Goal: Transaction & Acquisition: Obtain resource

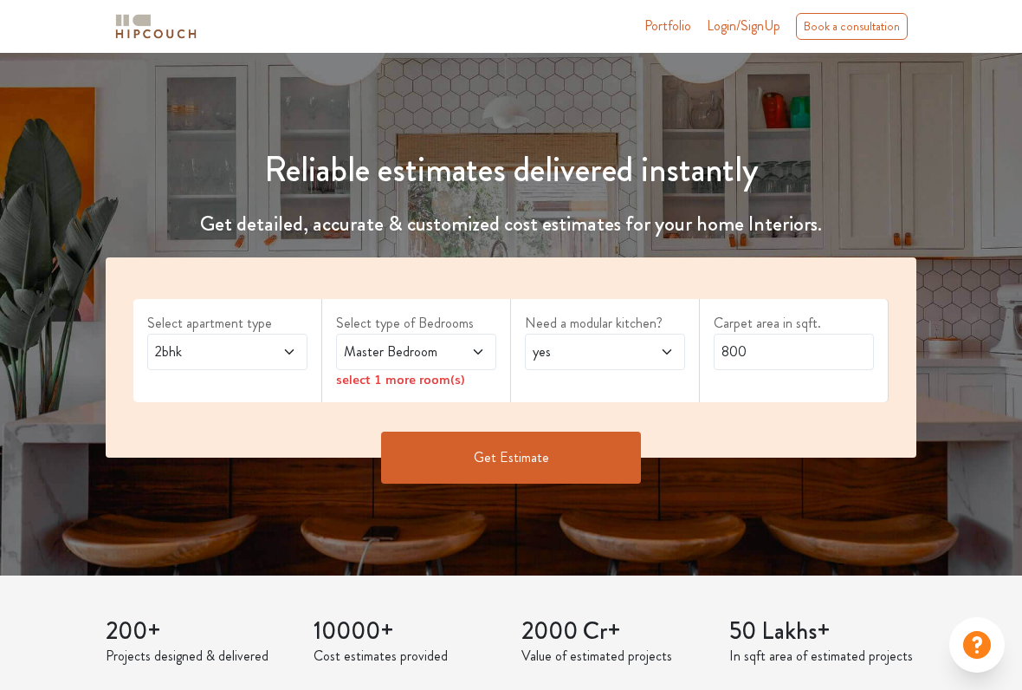
scroll to position [113, 0]
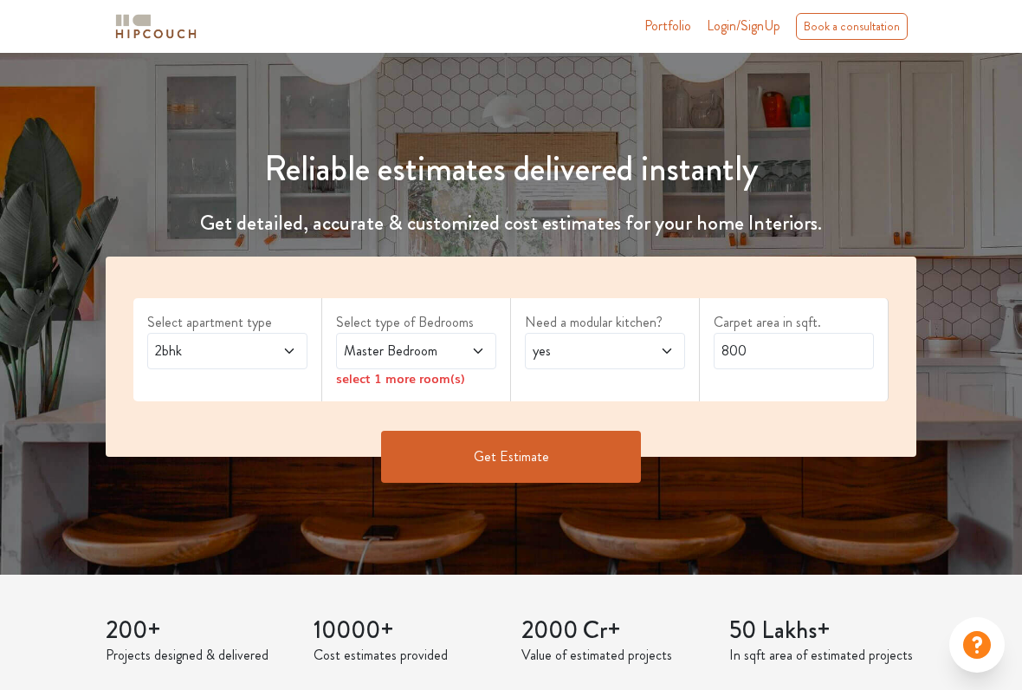
click at [287, 350] on icon at bounding box center [289, 351] width 14 height 14
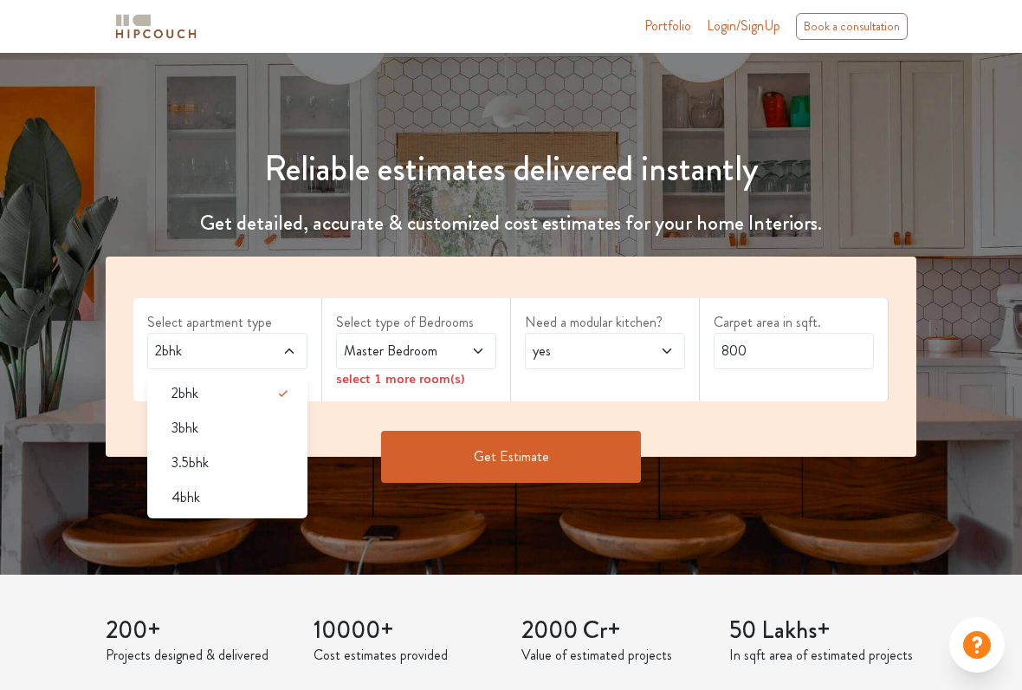
click at [298, 348] on div "2bhk" at bounding box center [227, 351] width 160 height 36
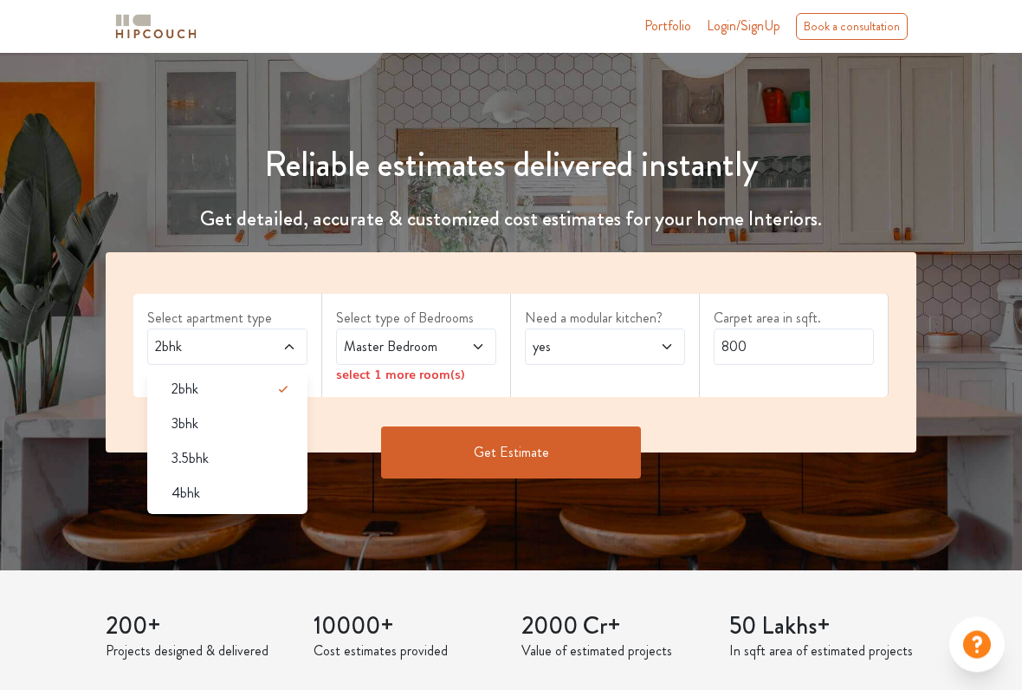
scroll to position [124, 0]
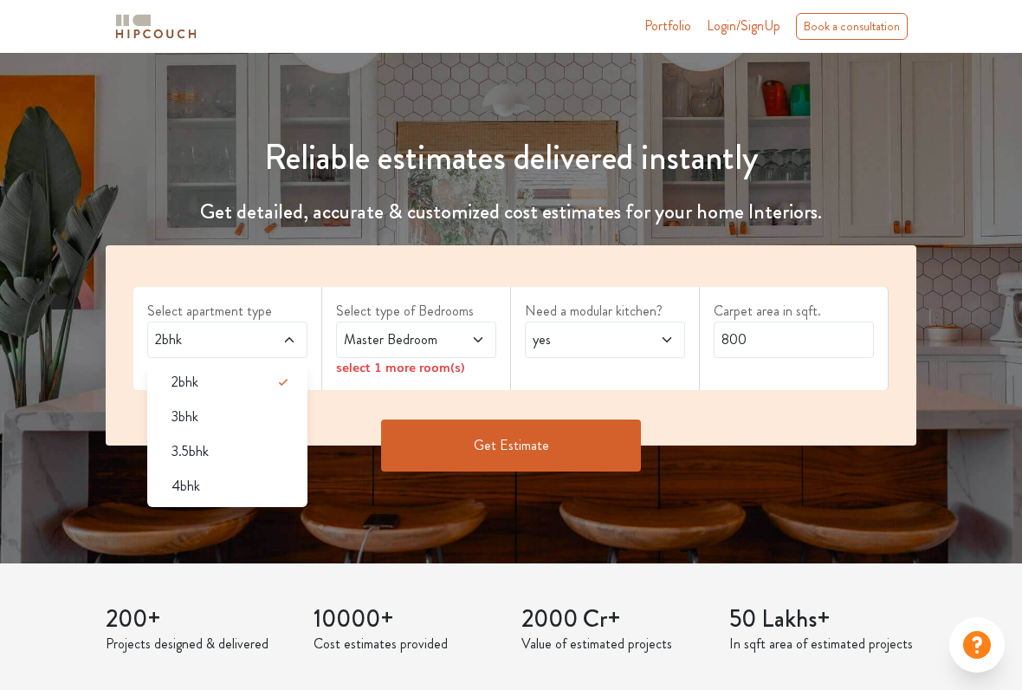
click at [213, 381] on div "2bhk" at bounding box center [233, 382] width 150 height 21
click at [476, 334] on icon at bounding box center [478, 340] width 14 height 14
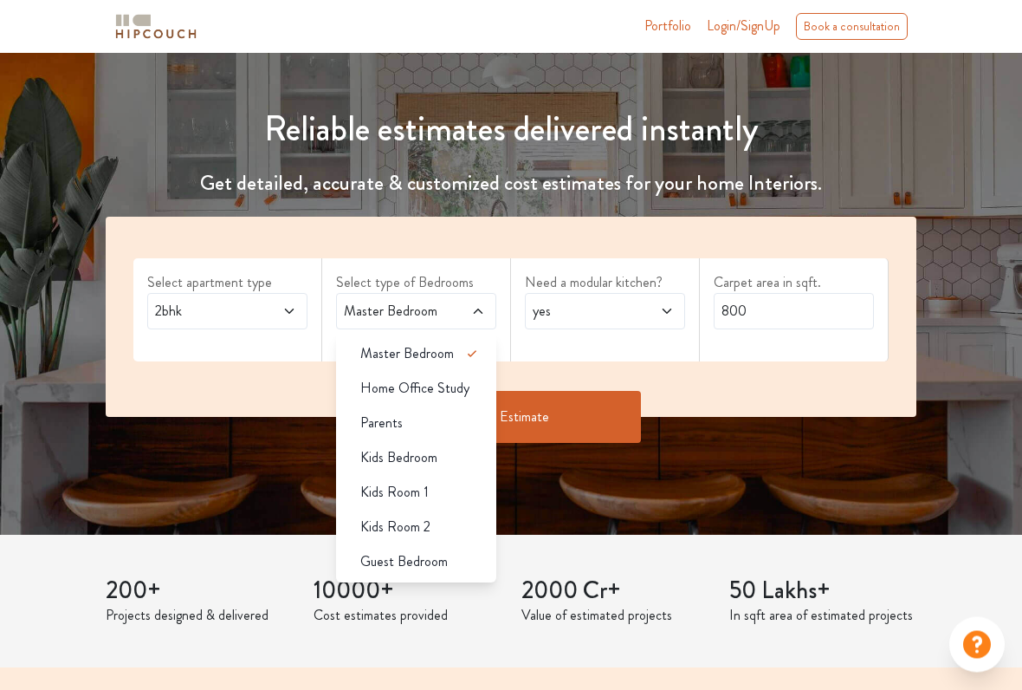
scroll to position [152, 0]
click at [618, 316] on span "yes" at bounding box center [583, 311] width 108 height 21
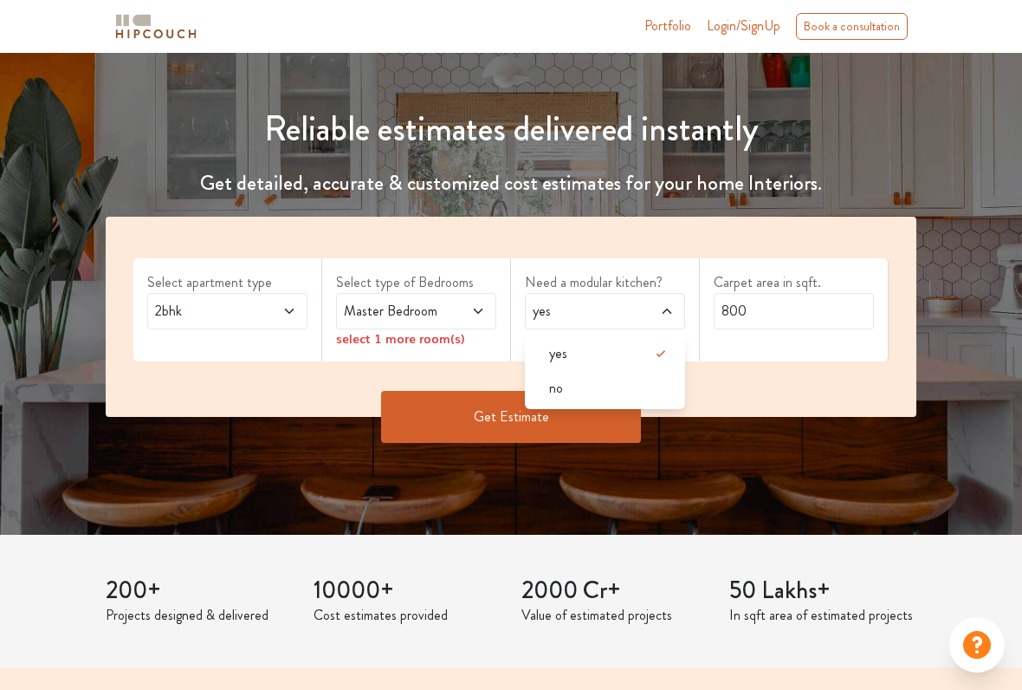
click at [747, 457] on div "Get Estimate" at bounding box center [511, 443] width 832 height 52
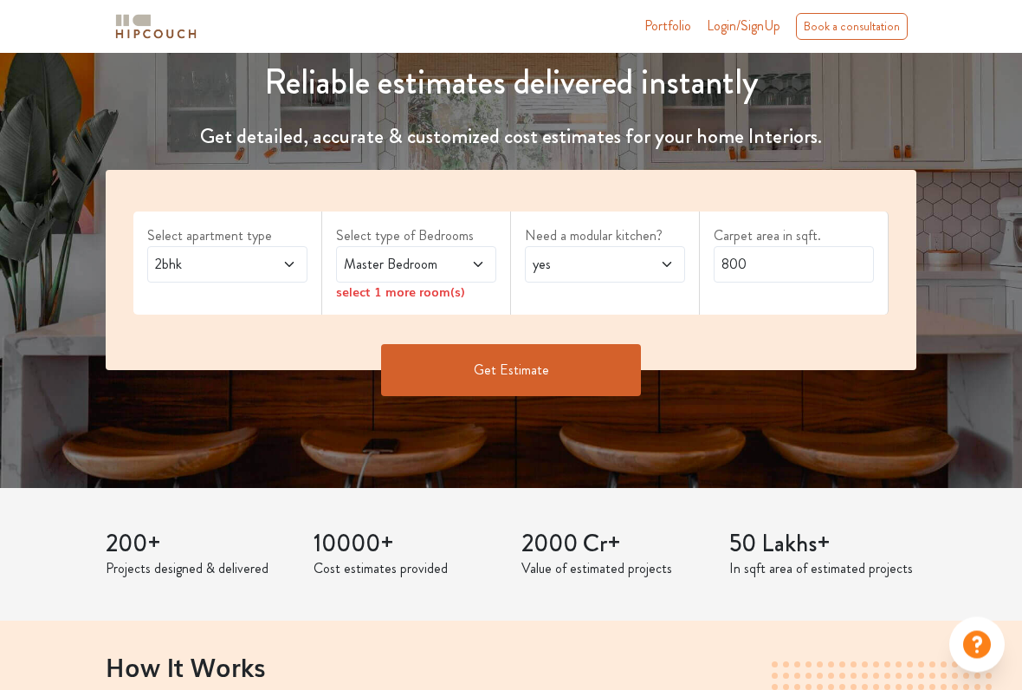
scroll to position [200, 0]
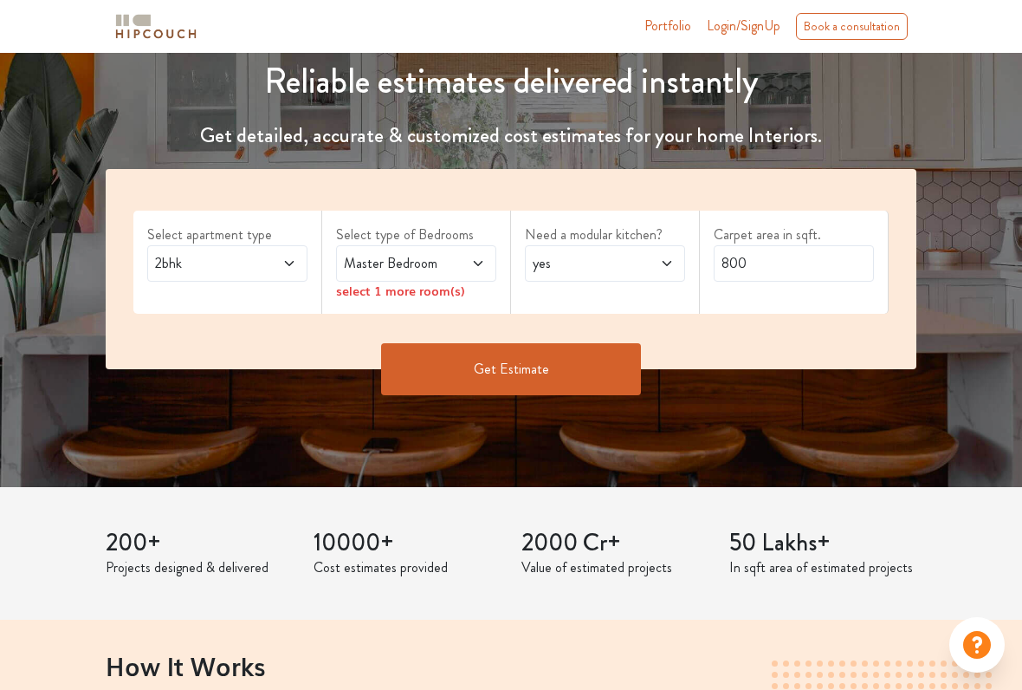
click at [586, 375] on button "Get Estimate" at bounding box center [511, 369] width 260 height 52
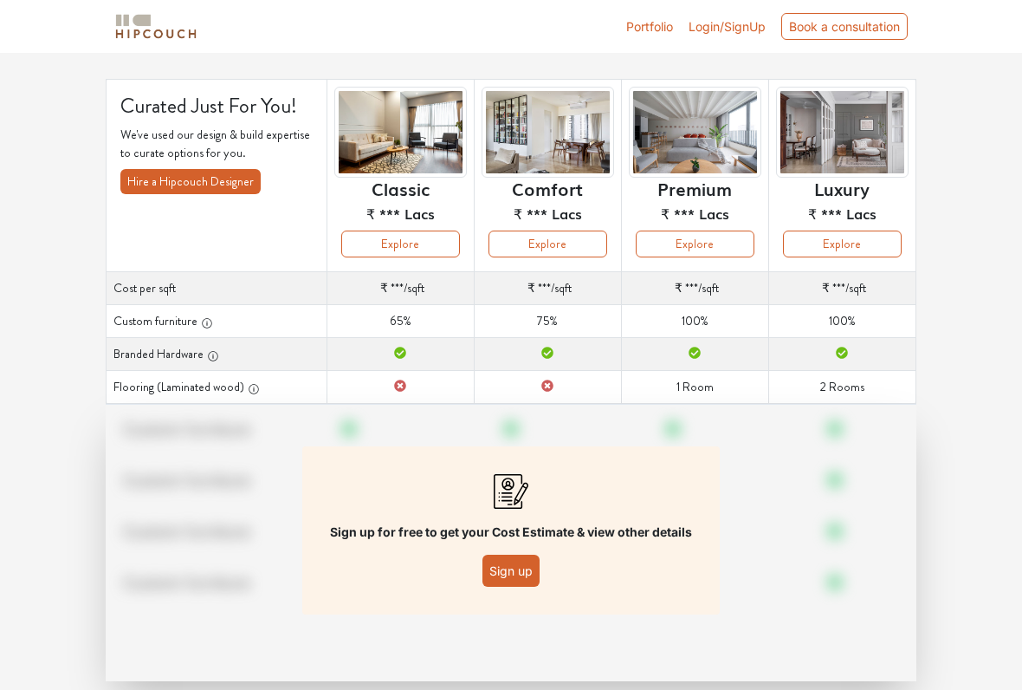
scroll to position [107, 0]
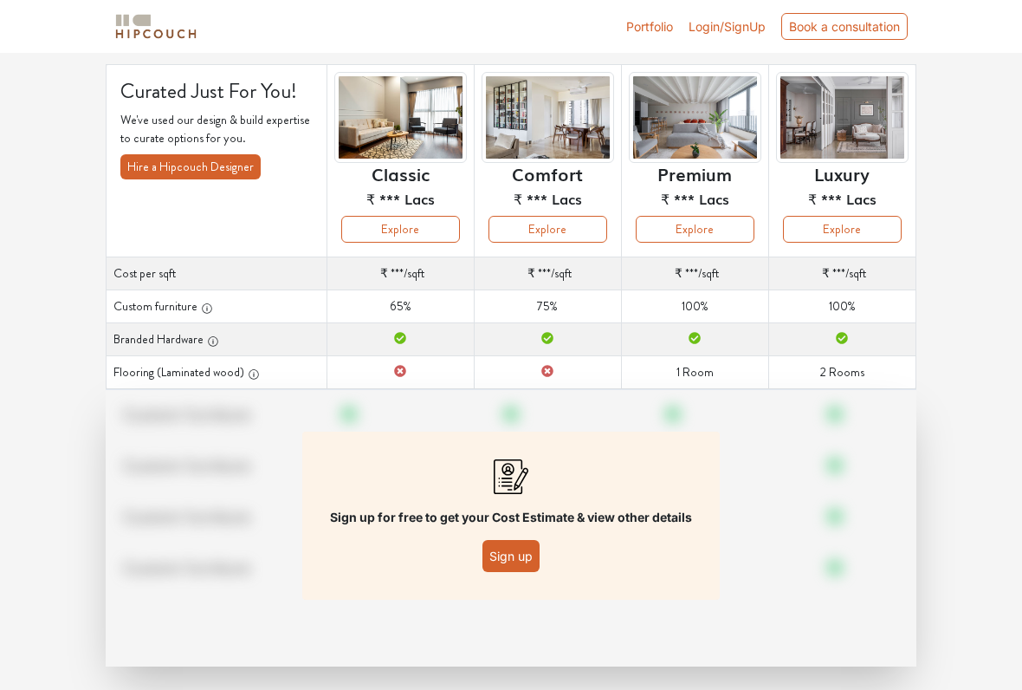
click at [522, 560] on button "Sign up" at bounding box center [511, 556] width 57 height 32
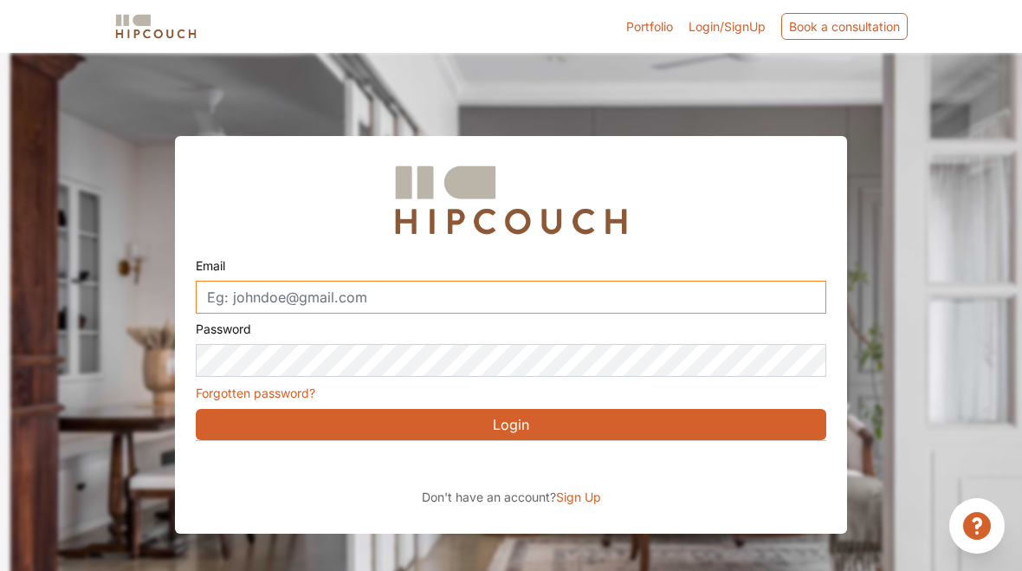
click at [414, 298] on input "Email" at bounding box center [511, 297] width 631 height 33
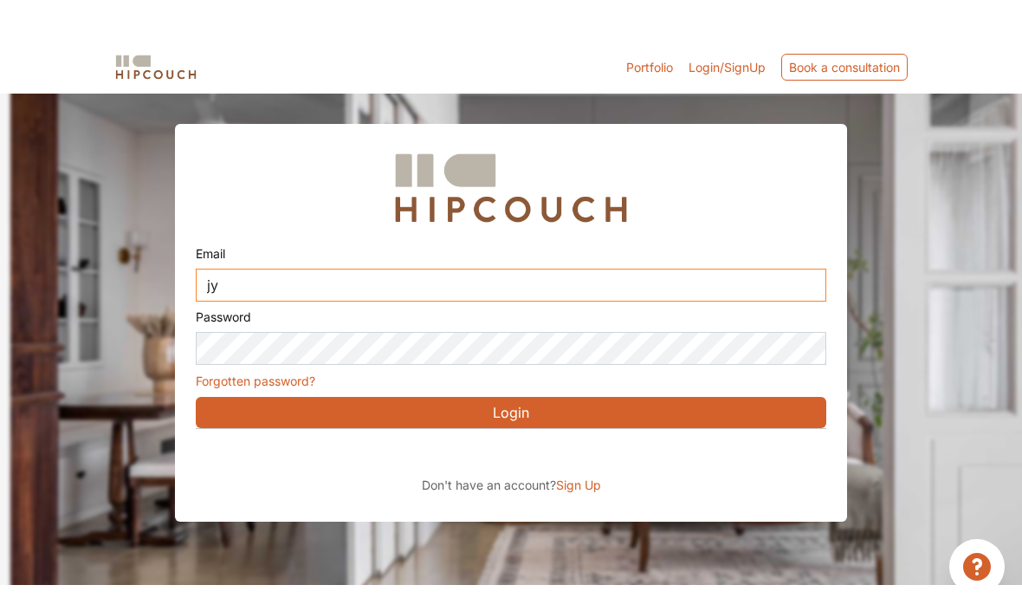
scroll to position [26, 0]
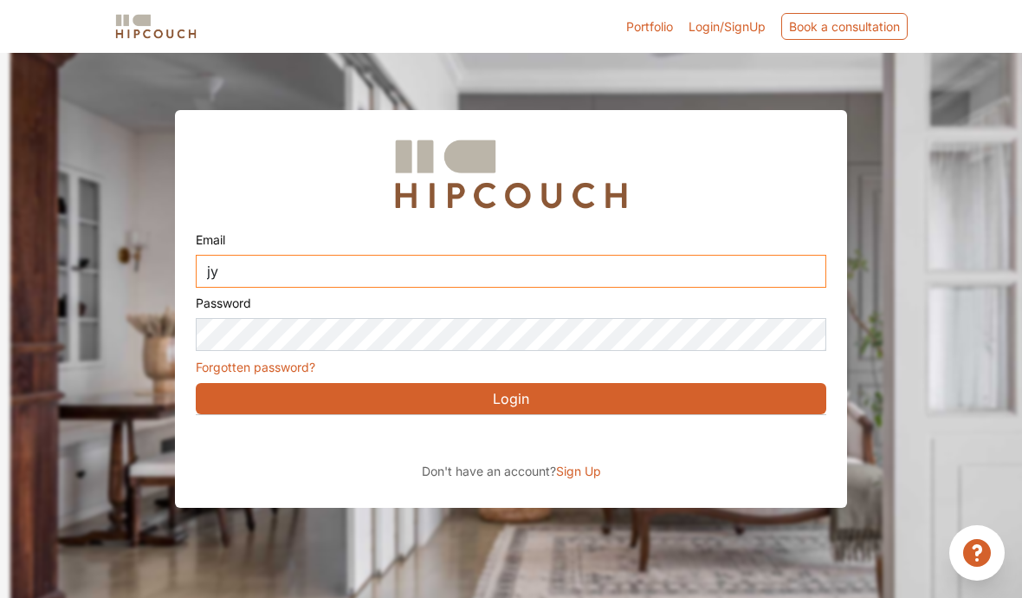
type input "j"
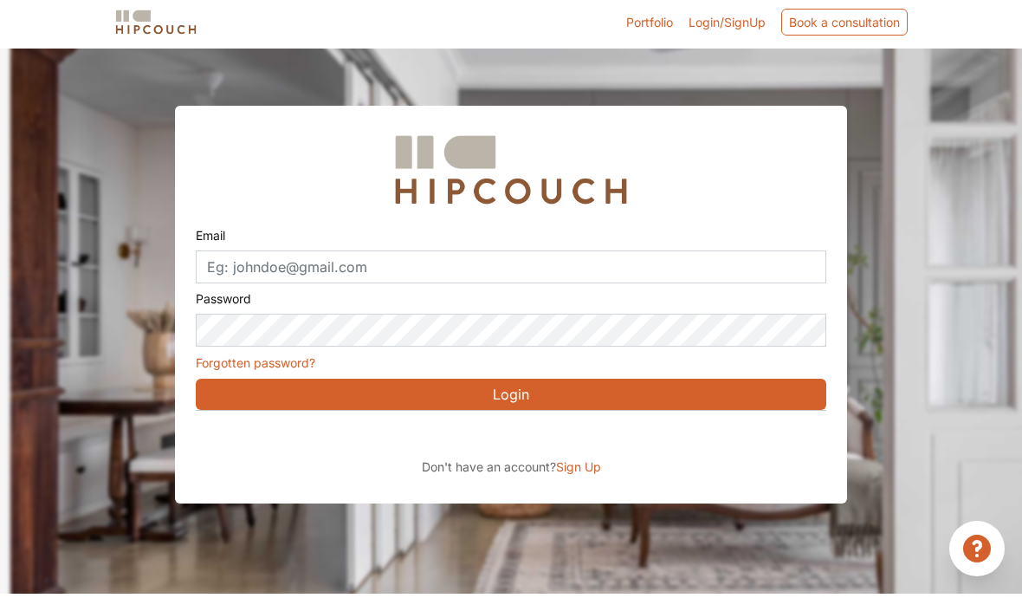
click at [906, 162] on div at bounding box center [521, 326] width 1022 height 598
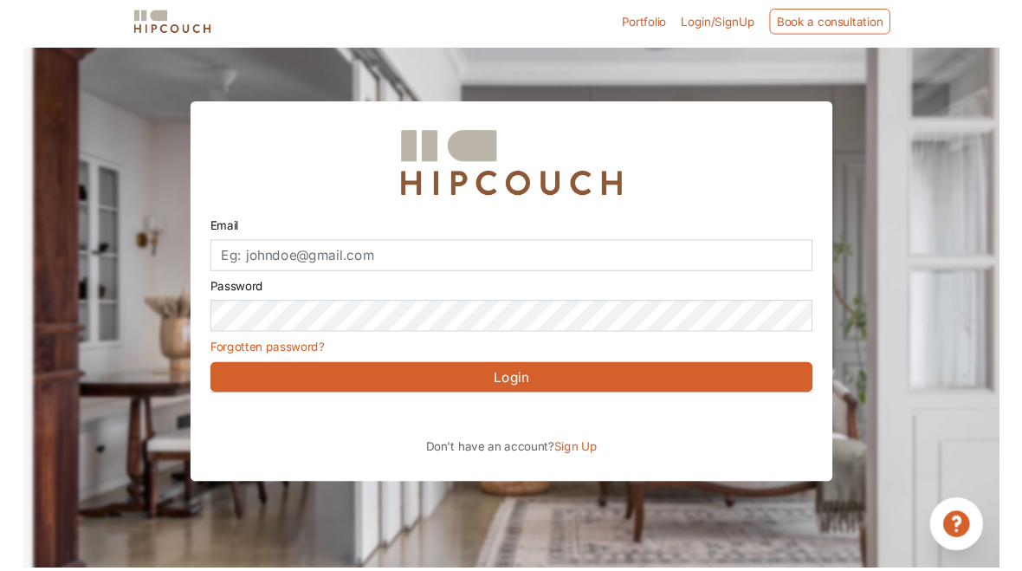
scroll to position [30, 0]
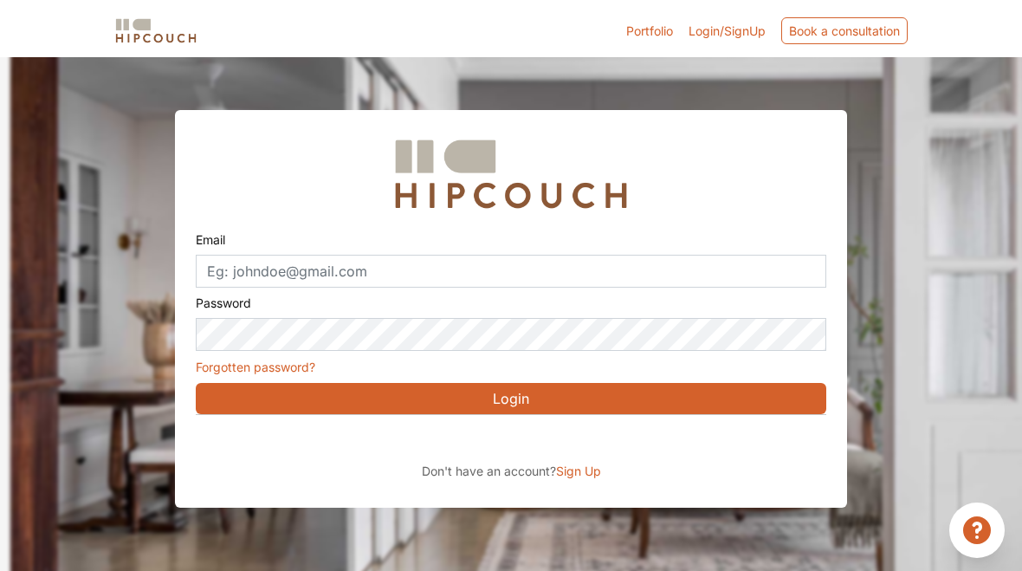
click at [431, 438] on div "Sign in with Google. Opens in new tab" at bounding box center [354, 435] width 317 height 38
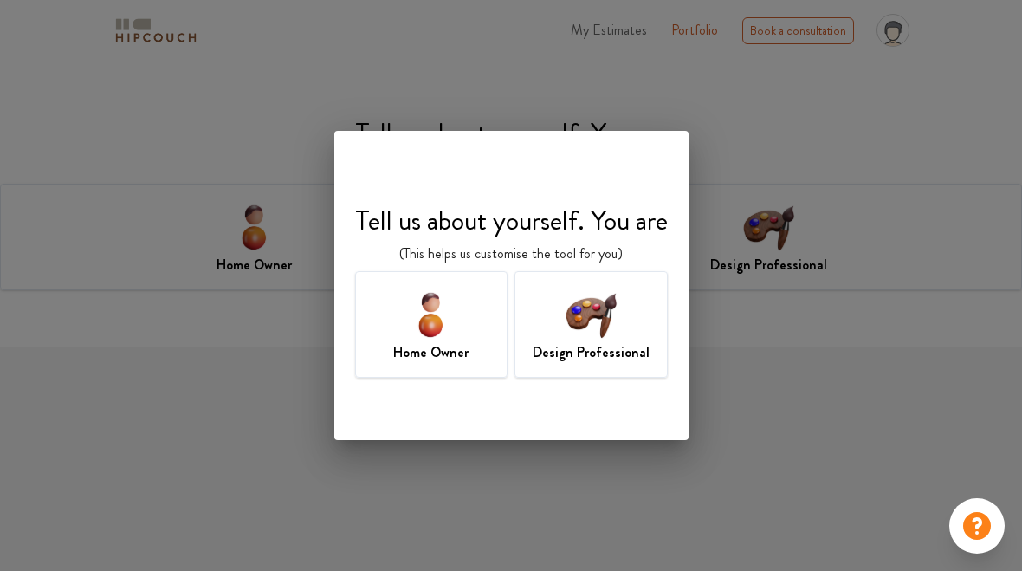
click at [618, 330] on img at bounding box center [591, 314] width 56 height 56
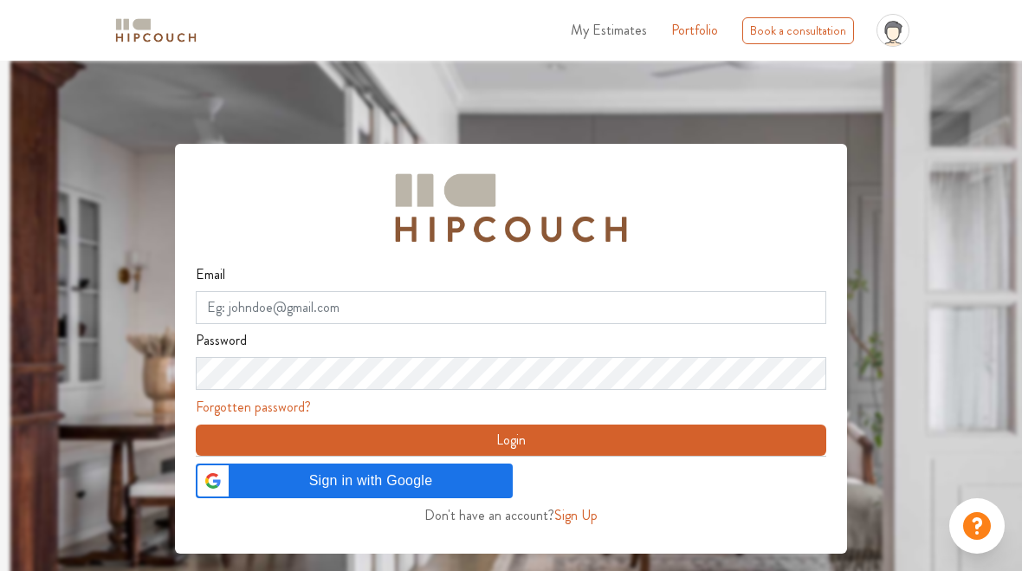
scroll to position [26, 0]
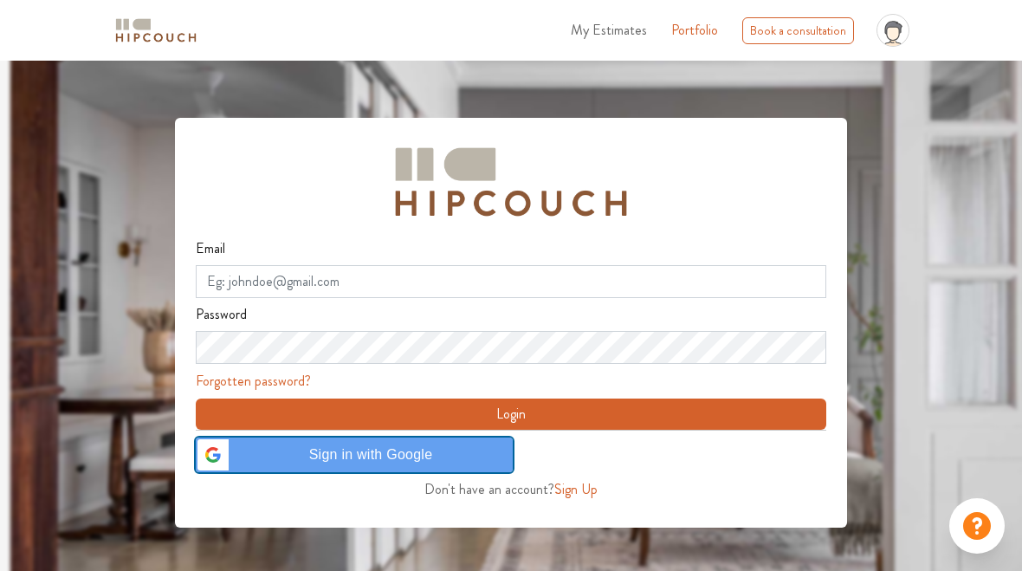
click at [374, 453] on span "Sign in with Google" at bounding box center [370, 454] width 263 height 21
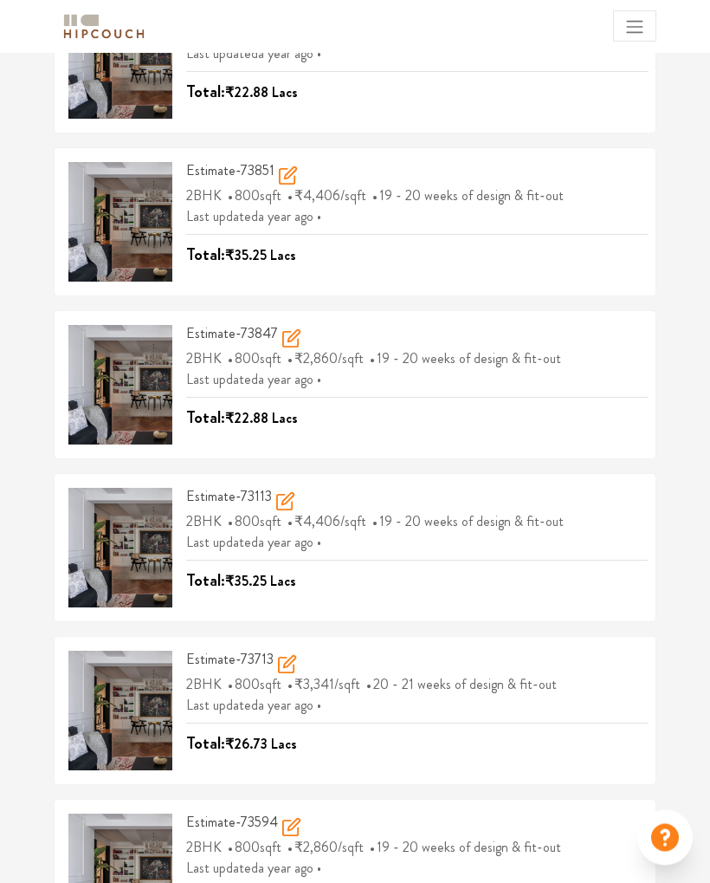
scroll to position [564, 0]
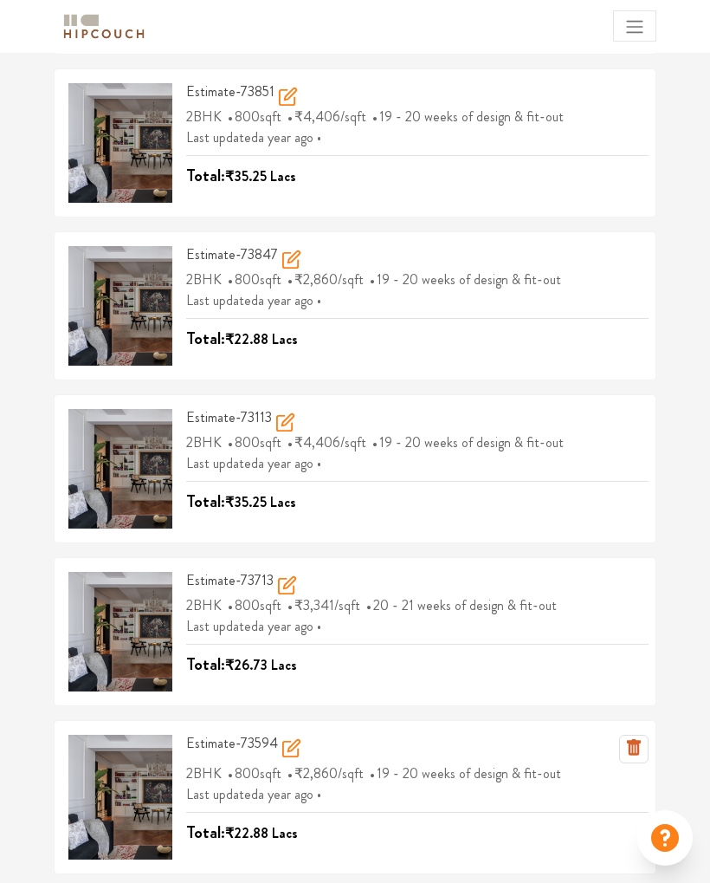
click at [298, 570] on span "₹2,860" at bounding box center [316, 773] width 43 height 20
click at [470, 570] on div "Last updated a year ago Total: ₹22.88 Lacs" at bounding box center [417, 815] width 463 height 62
click at [473, 570] on span "19 - 20 weeks of design & fit-out" at bounding box center [471, 773] width 189 height 29
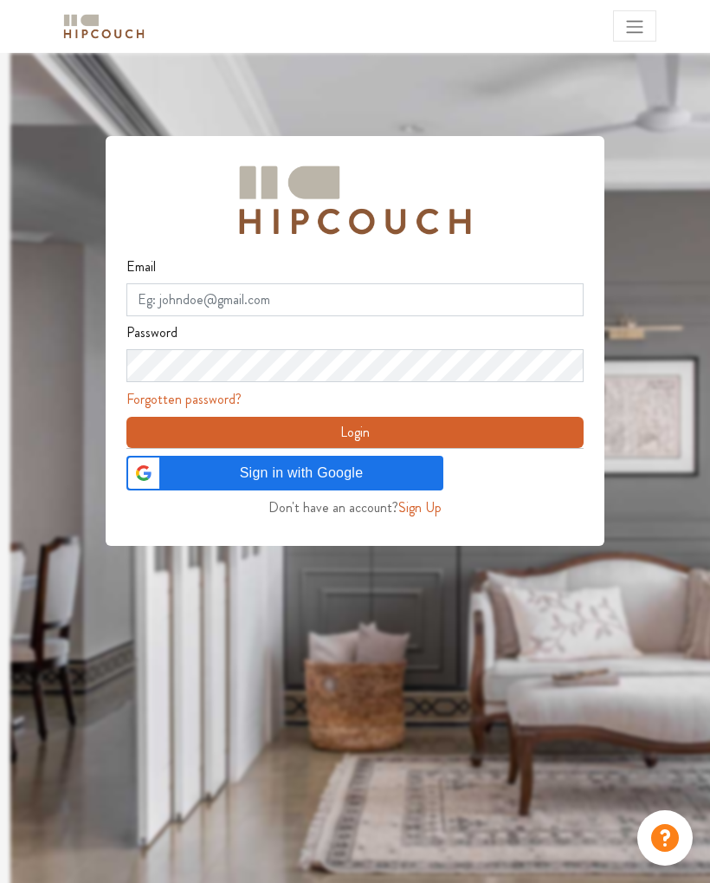
scroll to position [20, 2]
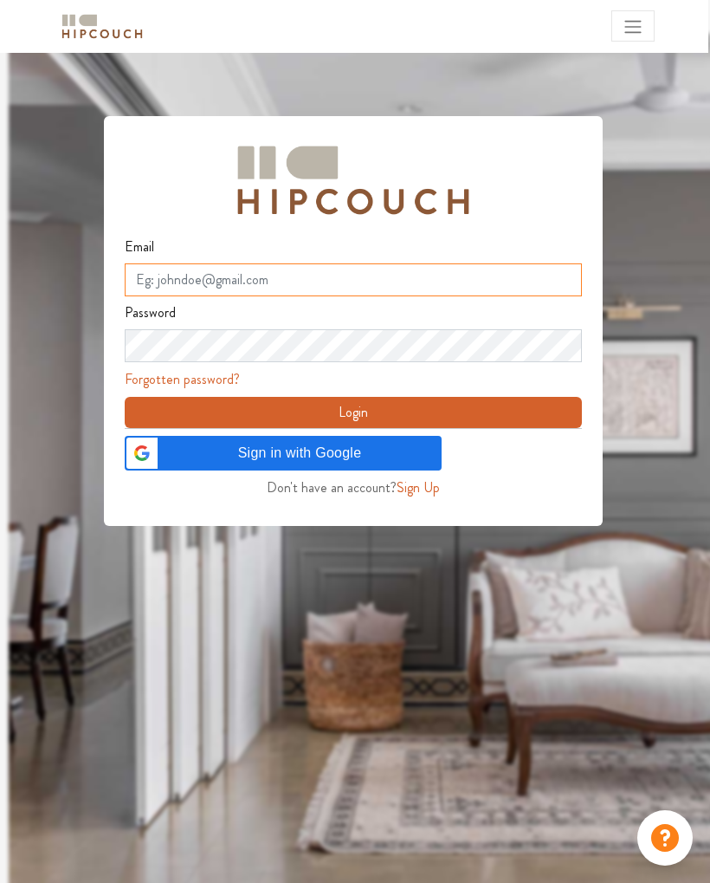
click at [457, 280] on input "Email" at bounding box center [353, 279] width 457 height 33
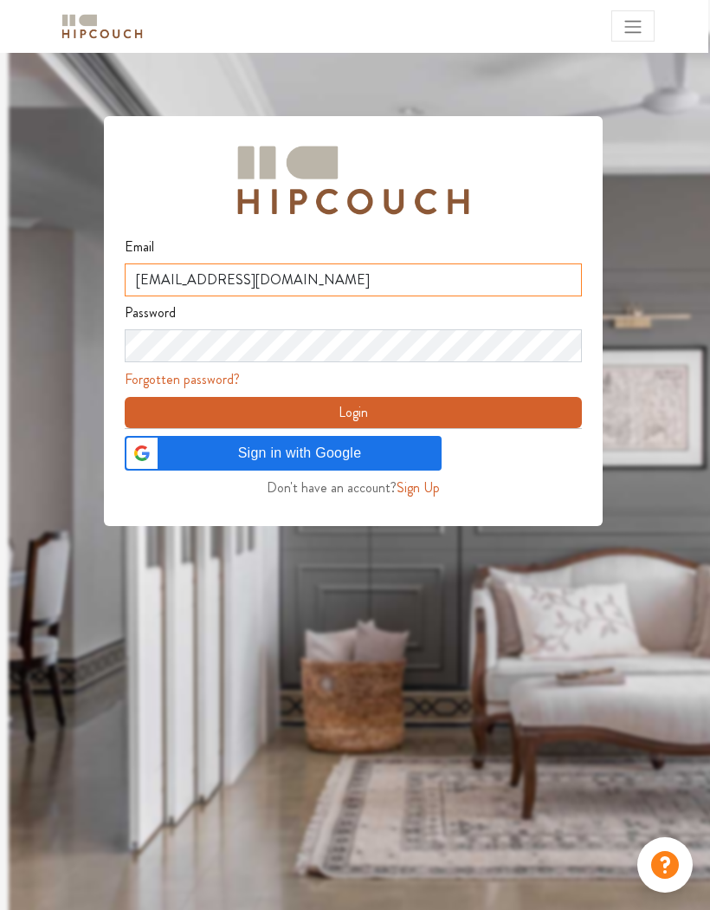
type input "jyotidulariya@gmail.com"
click at [640, 86] on div at bounding box center [364, 488] width 710 height 910
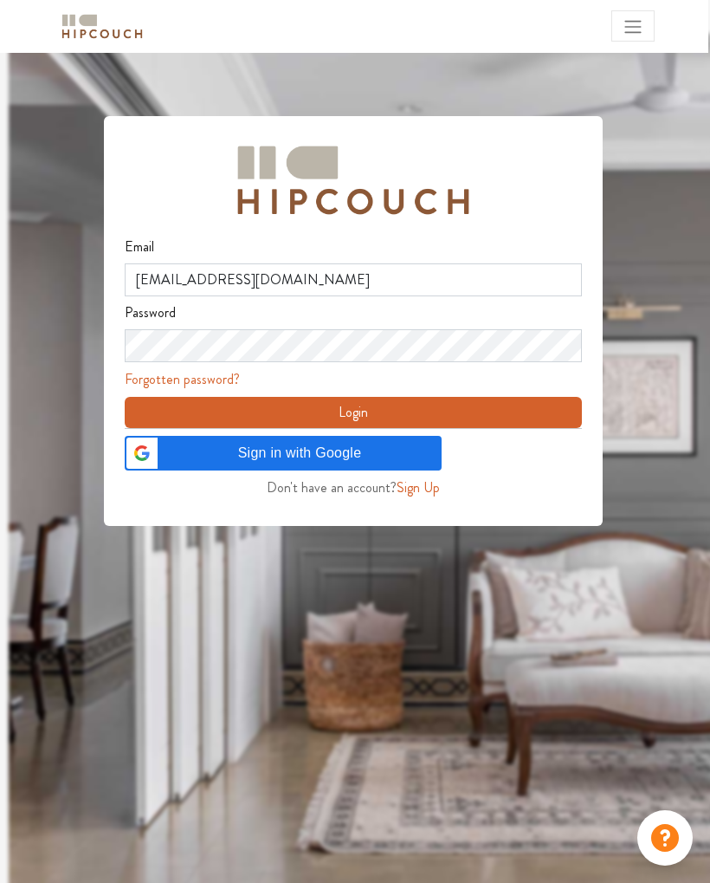
click at [634, 35] on span "Toggle navigation" at bounding box center [633, 26] width 21 height 21
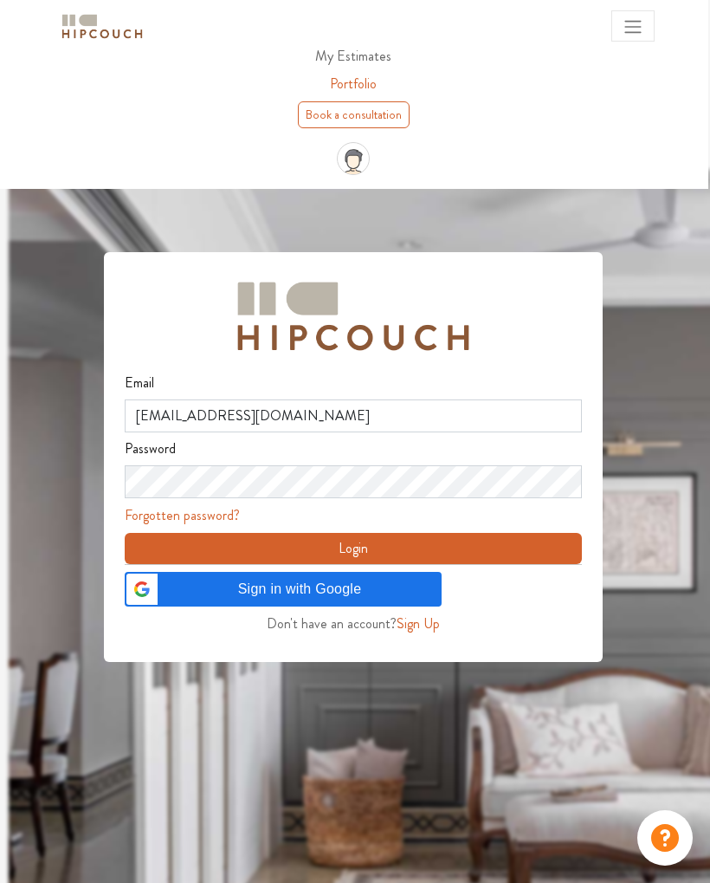
click at [659, 299] on div at bounding box center [364, 610] width 710 height 883
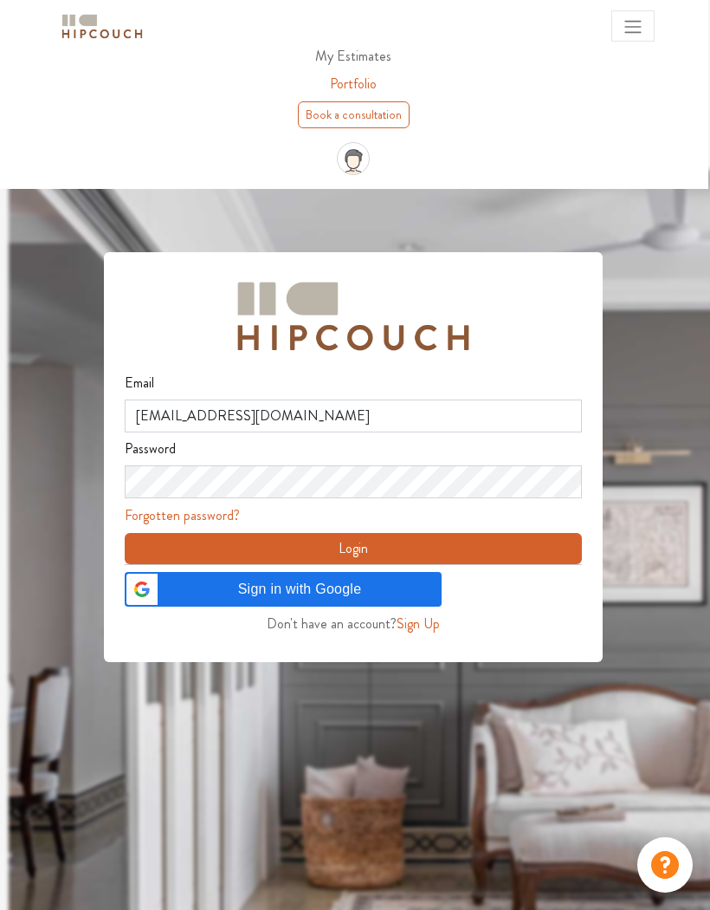
click at [446, 553] on button "Login" at bounding box center [353, 548] width 457 height 31
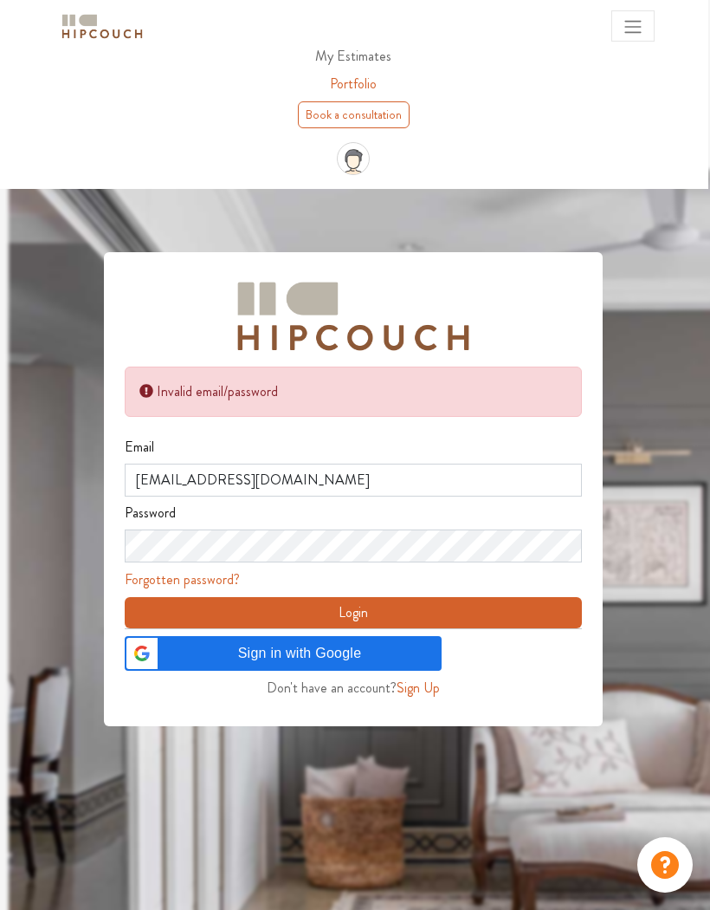
click at [469, 606] on button "Login" at bounding box center [353, 612] width 457 height 31
click at [394, 613] on button "Login" at bounding box center [353, 612] width 457 height 31
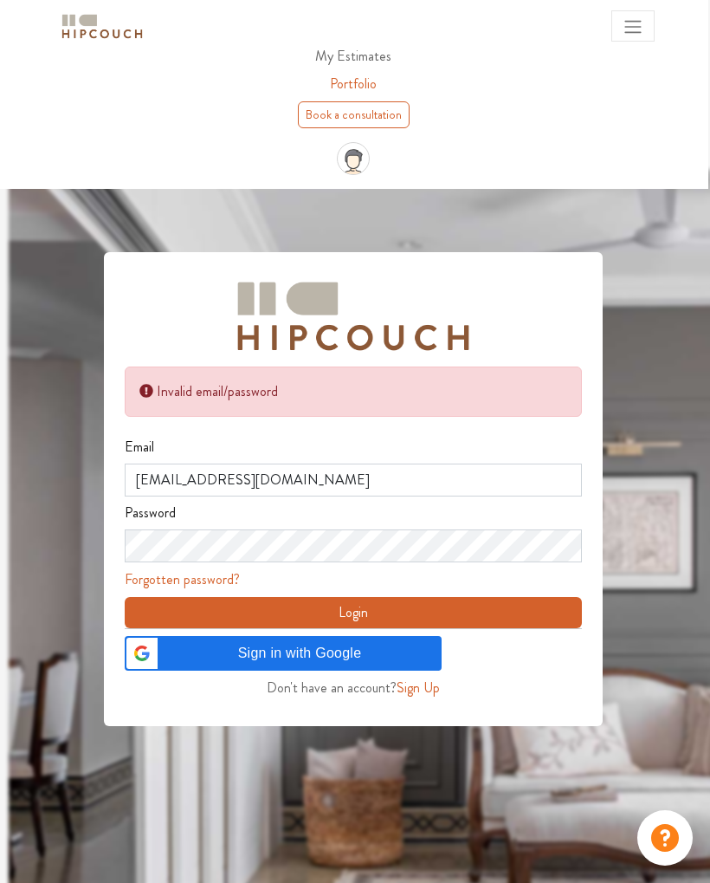
click at [535, 136] on div "profile pic" at bounding box center [353, 158] width 603 height 47
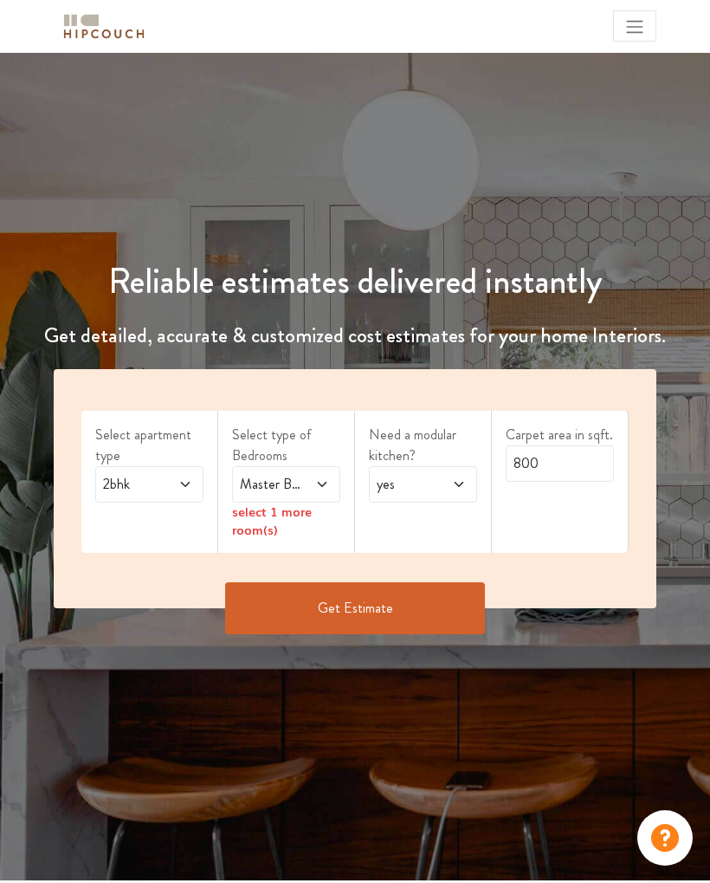
click at [444, 606] on button "Get Estimate" at bounding box center [355, 608] width 260 height 52
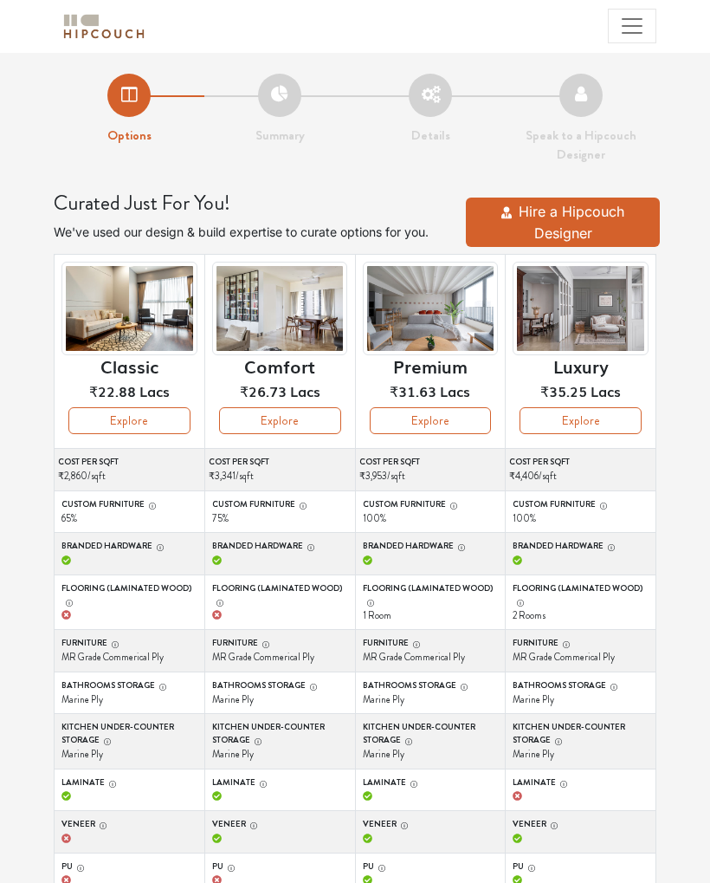
click at [279, 429] on button "Explore" at bounding box center [280, 420] width 122 height 27
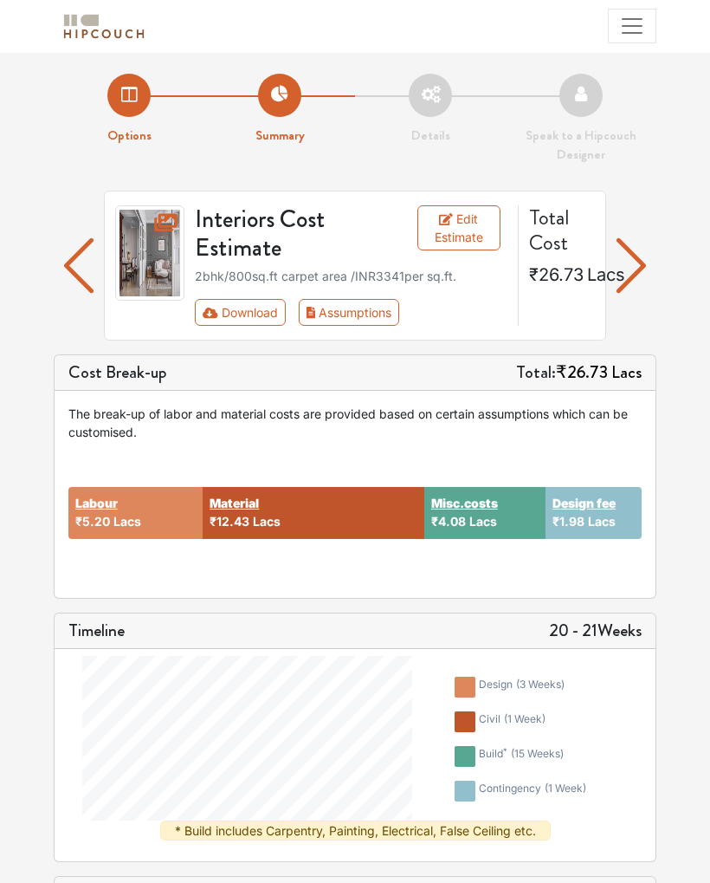
click at [640, 258] on img "button" at bounding box center [631, 265] width 29 height 75
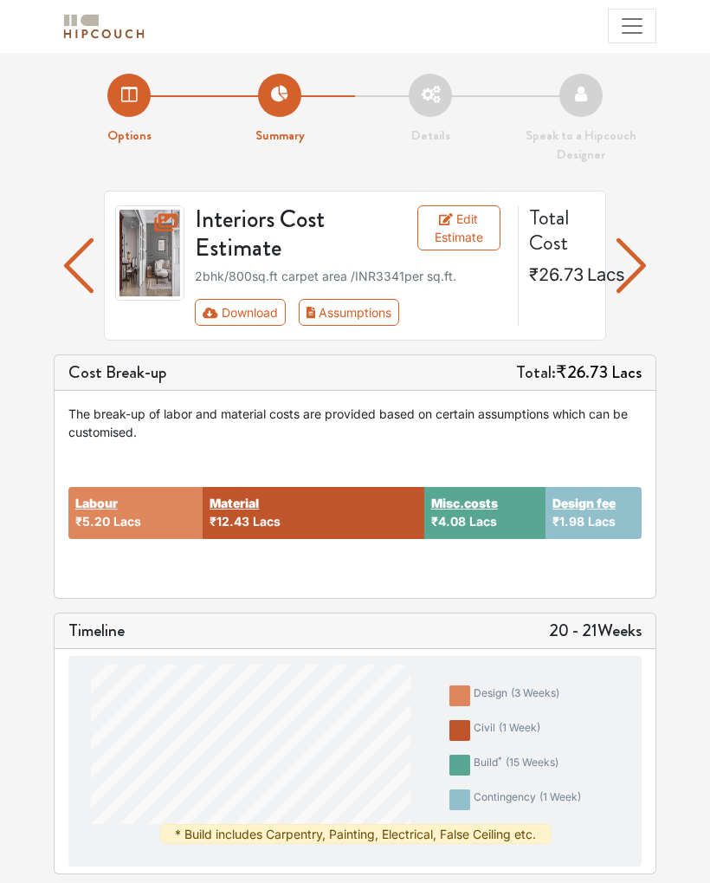
click at [64, 268] on img "button" at bounding box center [78, 265] width 29 height 75
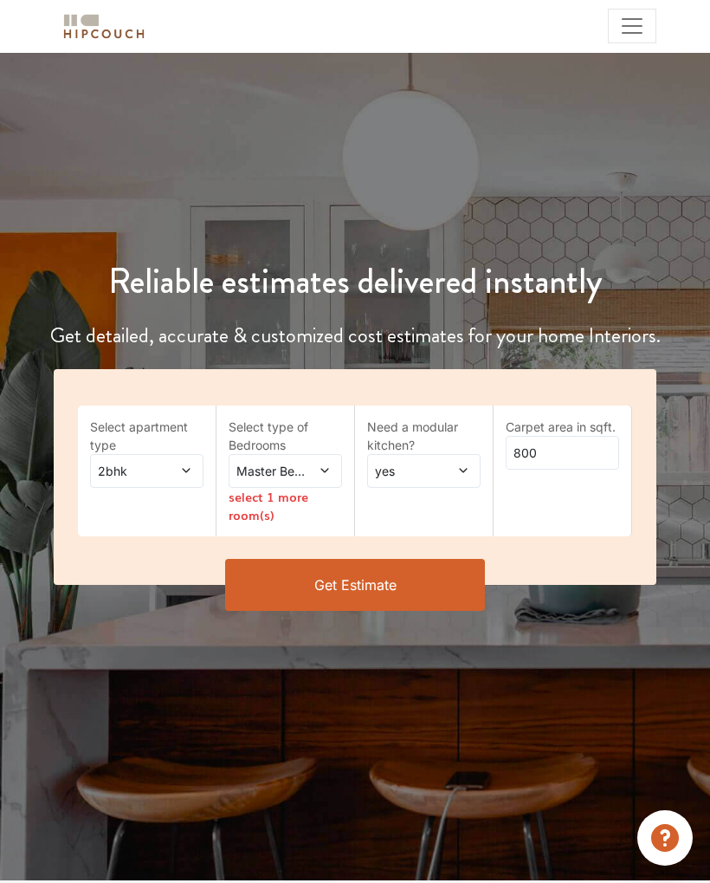
click at [423, 590] on button "Get Estimate" at bounding box center [355, 585] width 260 height 52
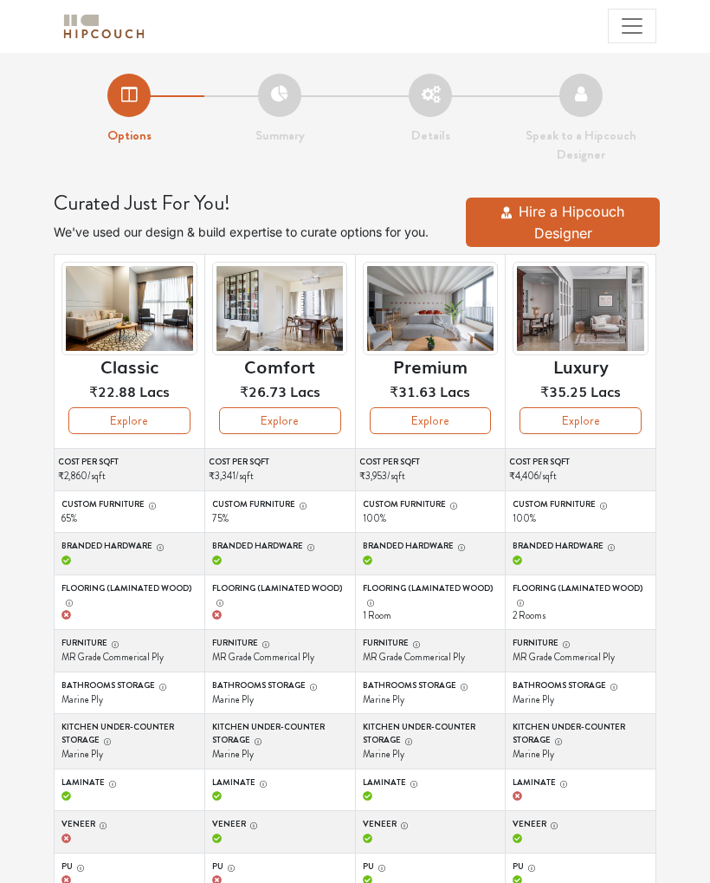
click at [477, 428] on button "Explore" at bounding box center [431, 420] width 122 height 27
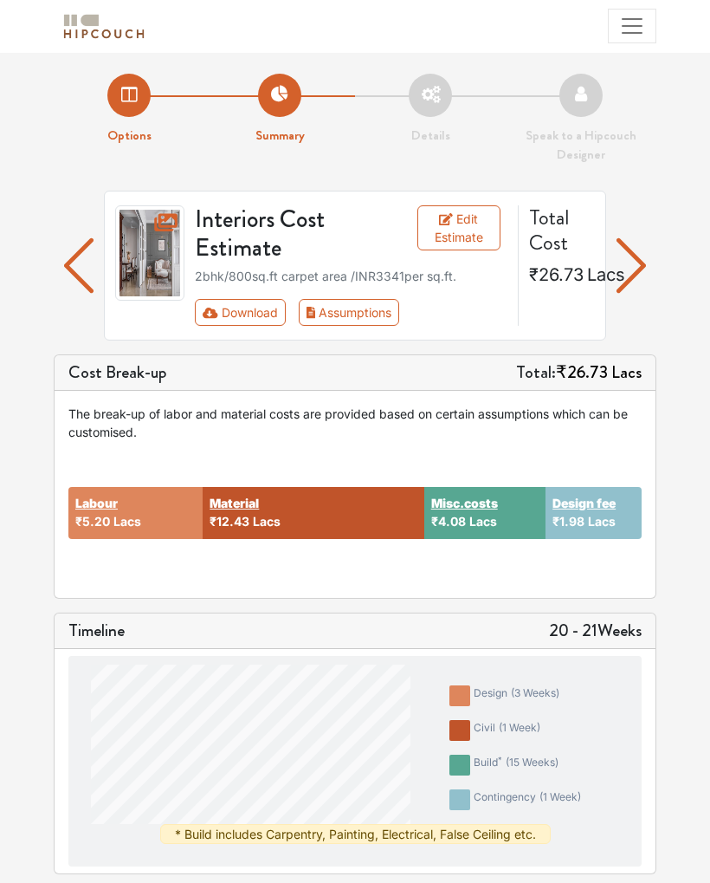
click at [474, 227] on link "Edit Estimate" at bounding box center [459, 227] width 83 height 45
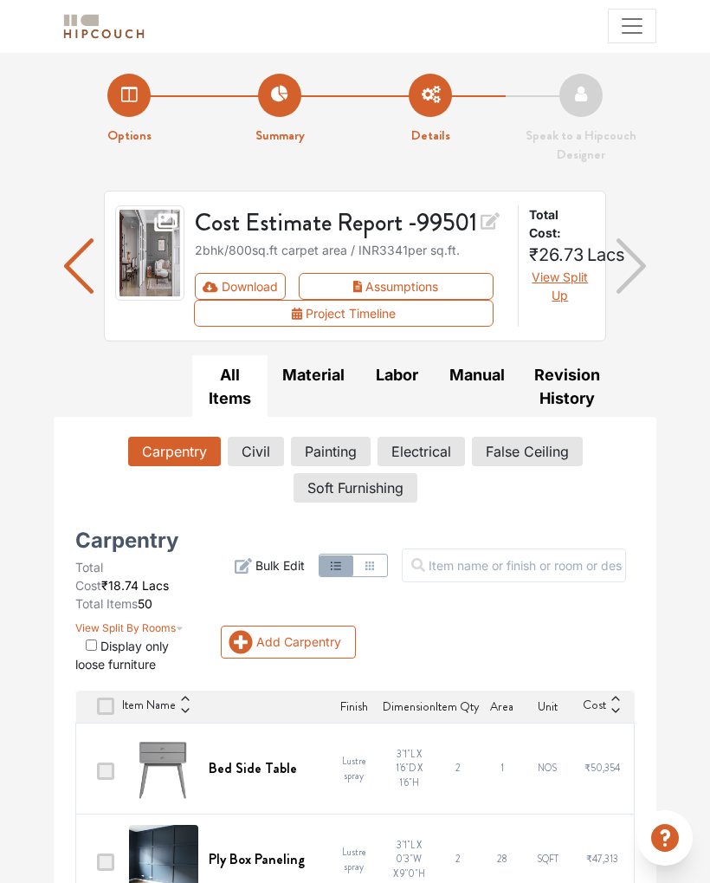
click at [256, 453] on button "Civil" at bounding box center [256, 451] width 56 height 29
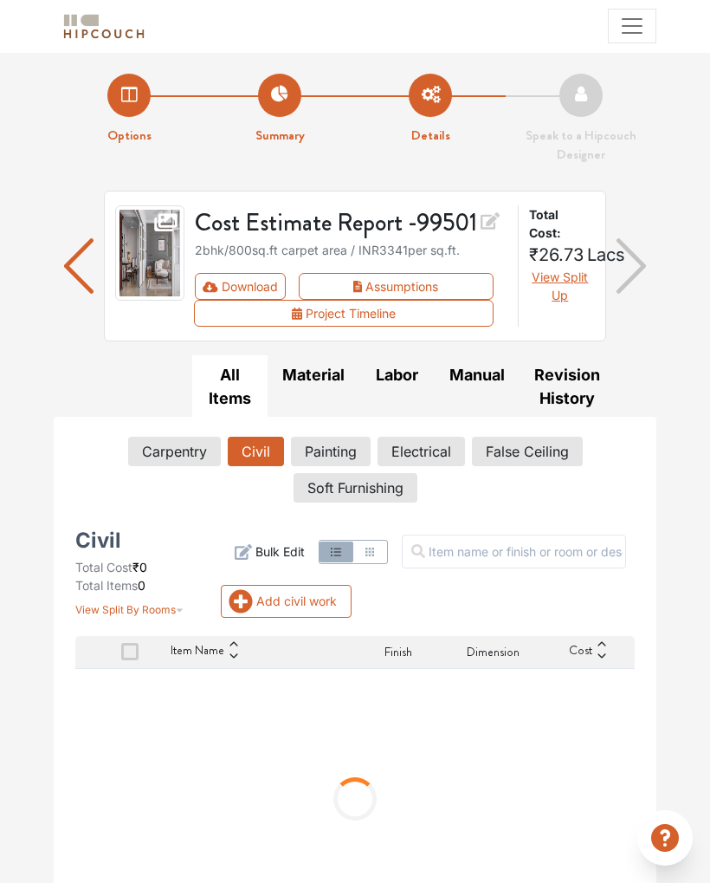
click at [75, 270] on img "button" at bounding box center [78, 265] width 29 height 75
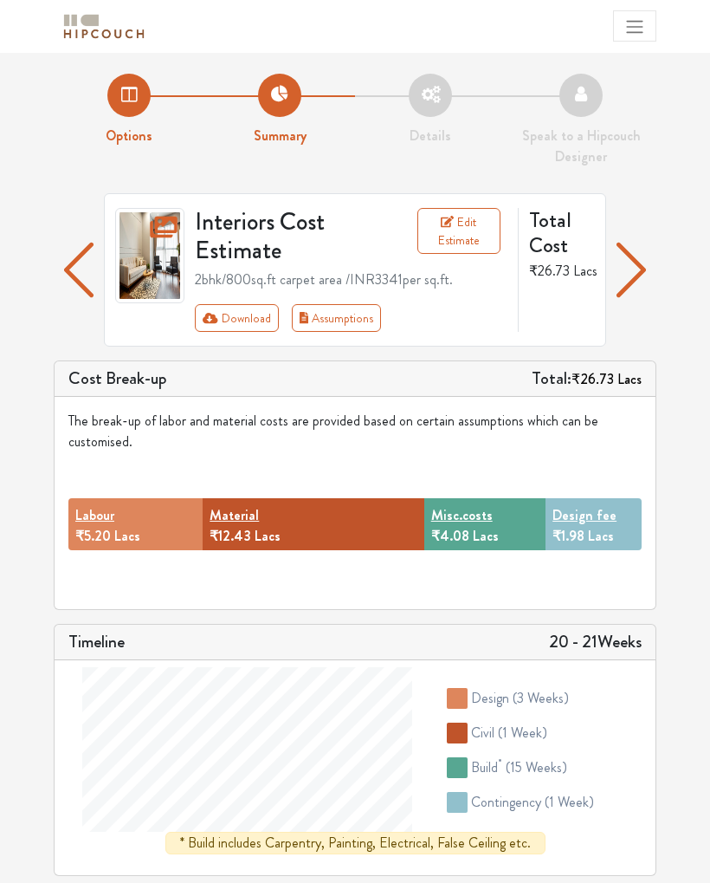
click at [645, 279] on img "button" at bounding box center [631, 269] width 29 height 77
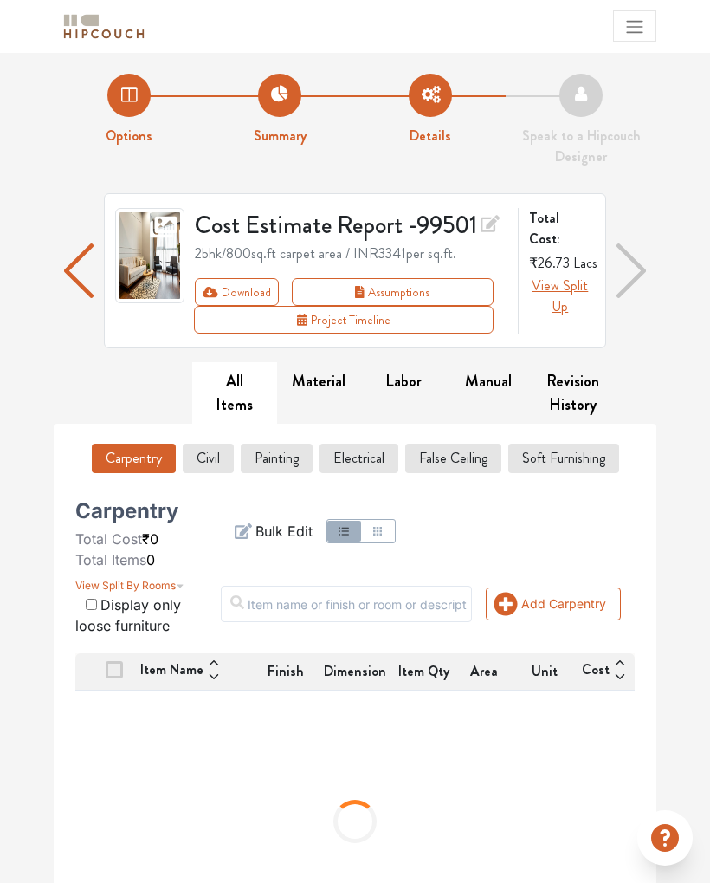
click at [558, 275] on span "View Split Up" at bounding box center [560, 295] width 56 height 41
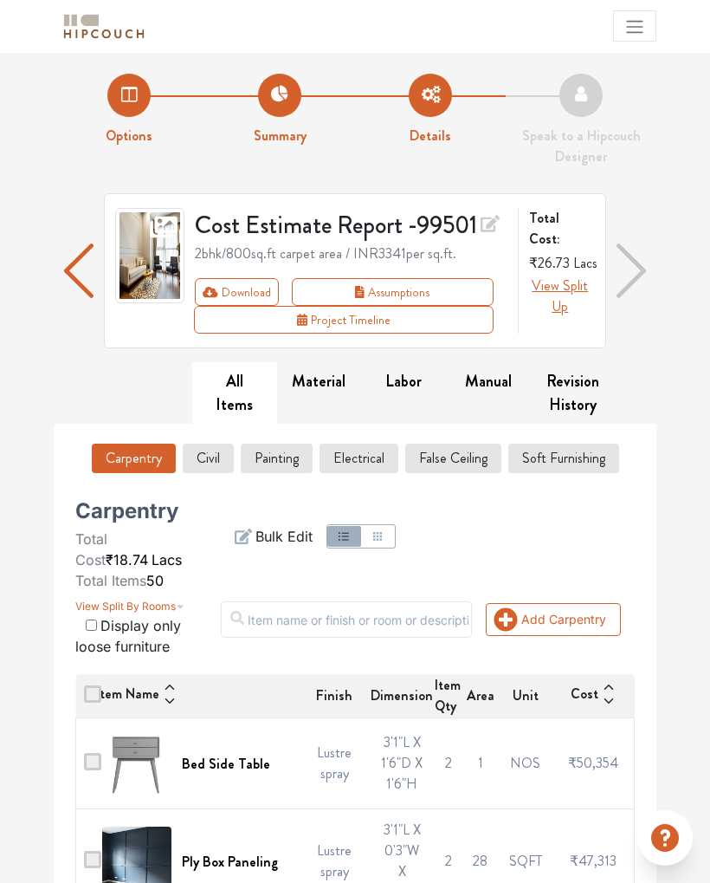
click at [558, 281] on span "View Split Up" at bounding box center [560, 295] width 56 height 41
click at [552, 275] on span "View Split Up" at bounding box center [560, 295] width 56 height 41
click at [559, 275] on span "View Split Up" at bounding box center [560, 295] width 56 height 41
click at [566, 253] on span "₹26.73" at bounding box center [549, 263] width 41 height 20
click at [197, 465] on button "Civil" at bounding box center [208, 458] width 51 height 29
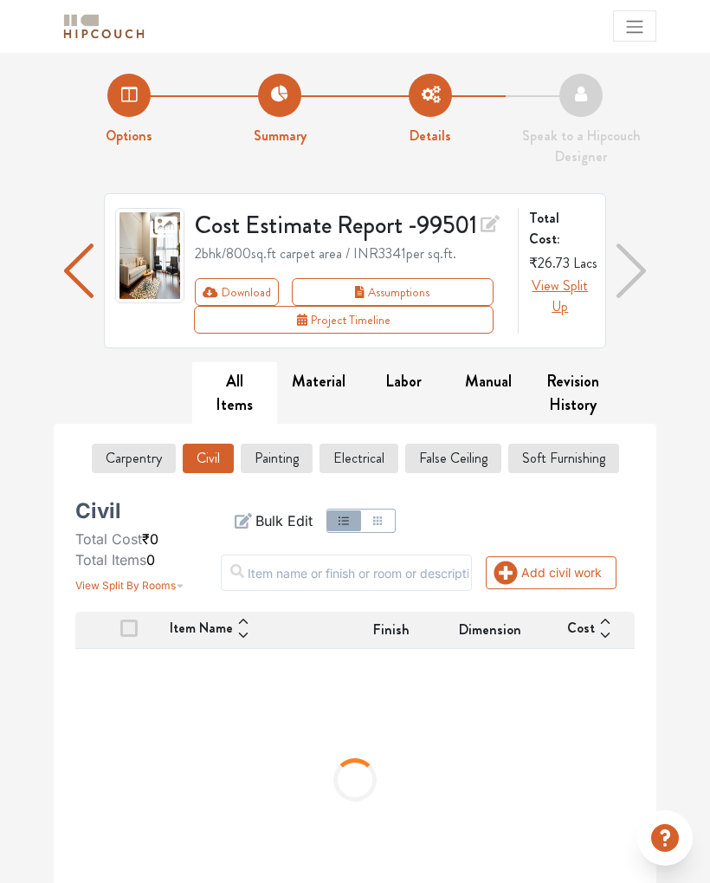
click at [276, 463] on button "Painting" at bounding box center [277, 458] width 72 height 29
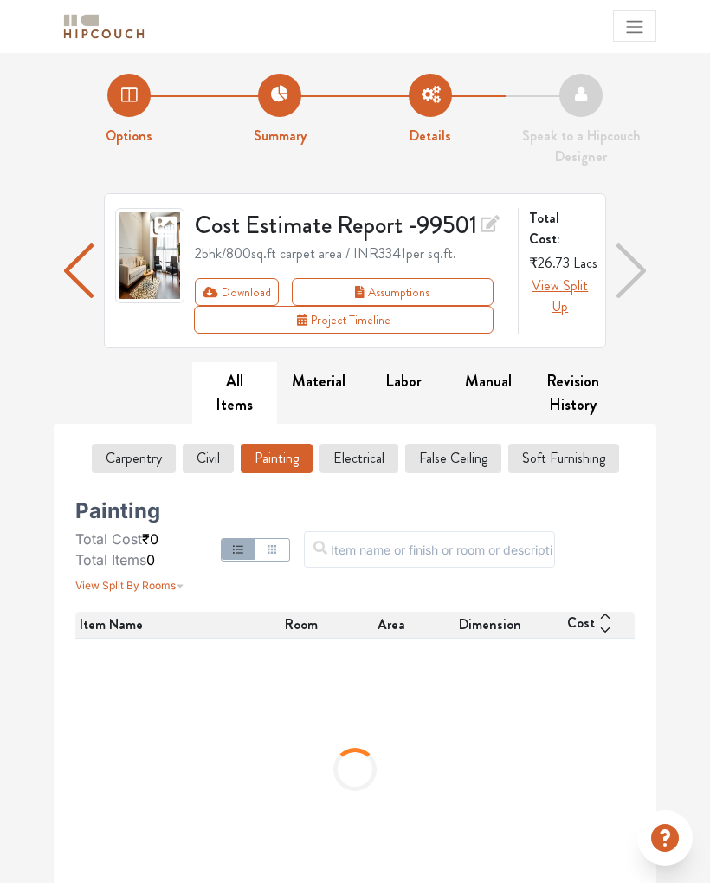
click at [364, 458] on button "Electrical" at bounding box center [359, 458] width 79 height 29
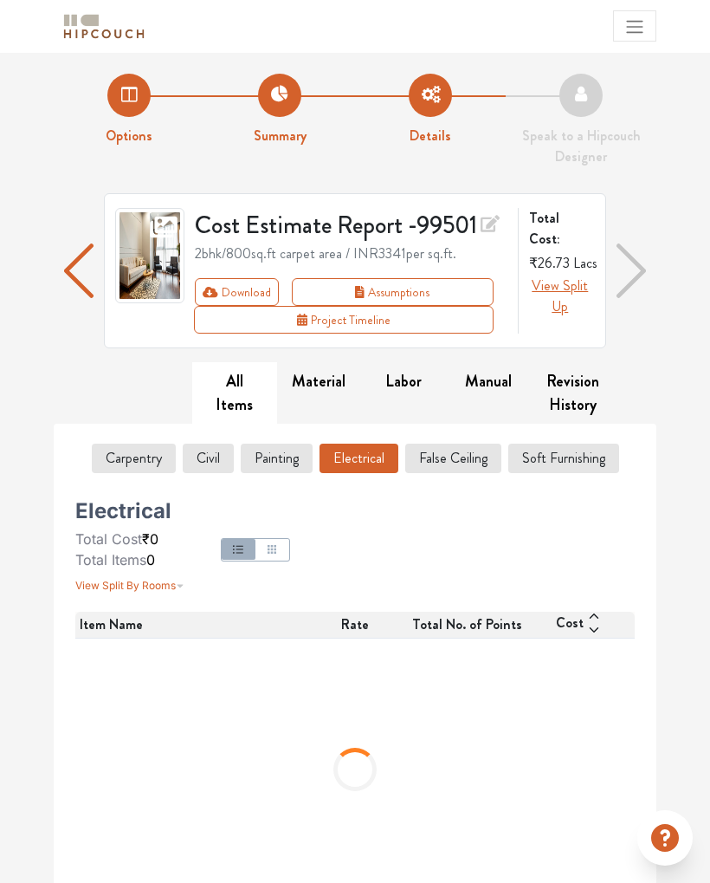
click at [444, 456] on button "False Ceiling" at bounding box center [453, 458] width 96 height 29
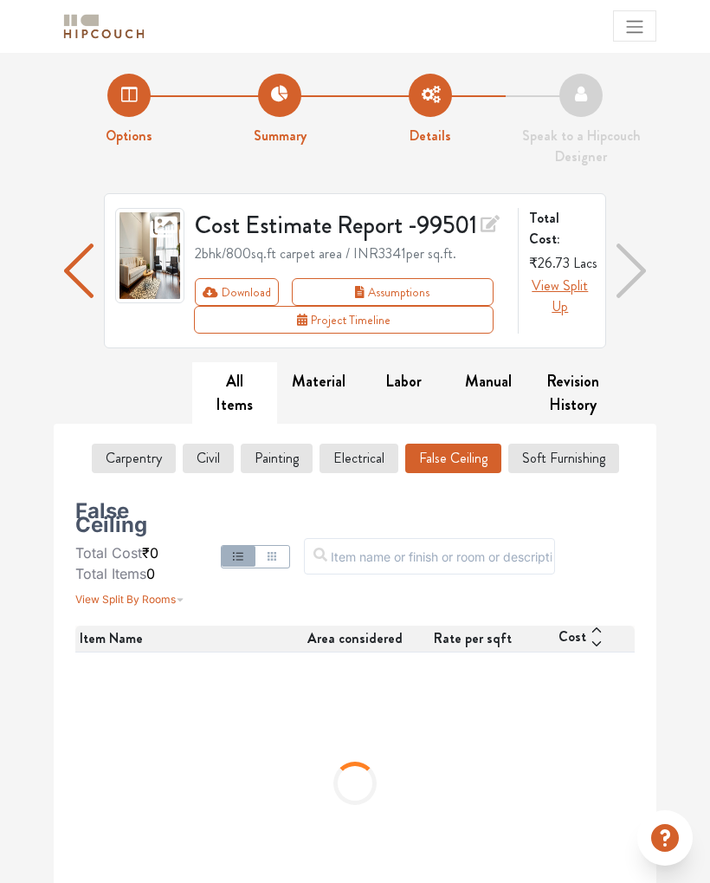
click at [565, 461] on button "Soft Furnishing" at bounding box center [564, 458] width 111 height 29
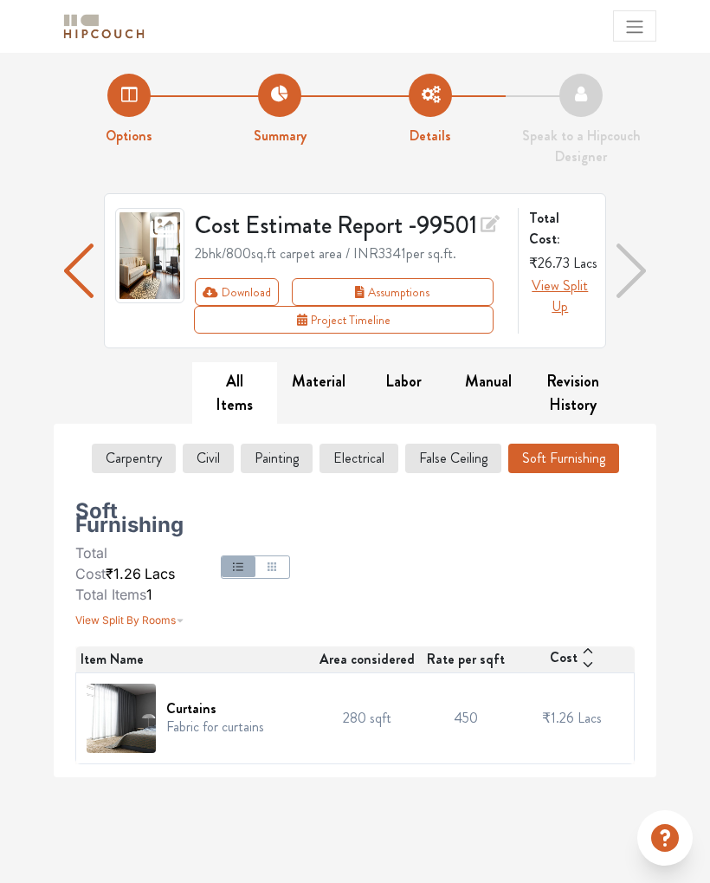
click at [78, 275] on img "button" at bounding box center [78, 271] width 29 height 78
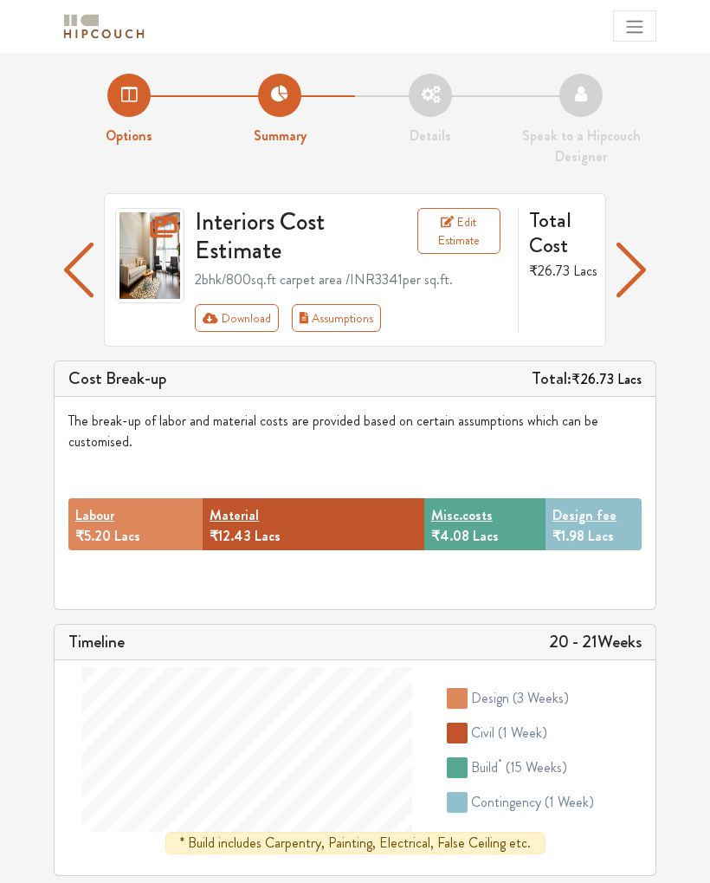
click at [282, 101] on li "Summary" at bounding box center [279, 110] width 151 height 73
click at [87, 265] on img "button" at bounding box center [78, 269] width 29 height 77
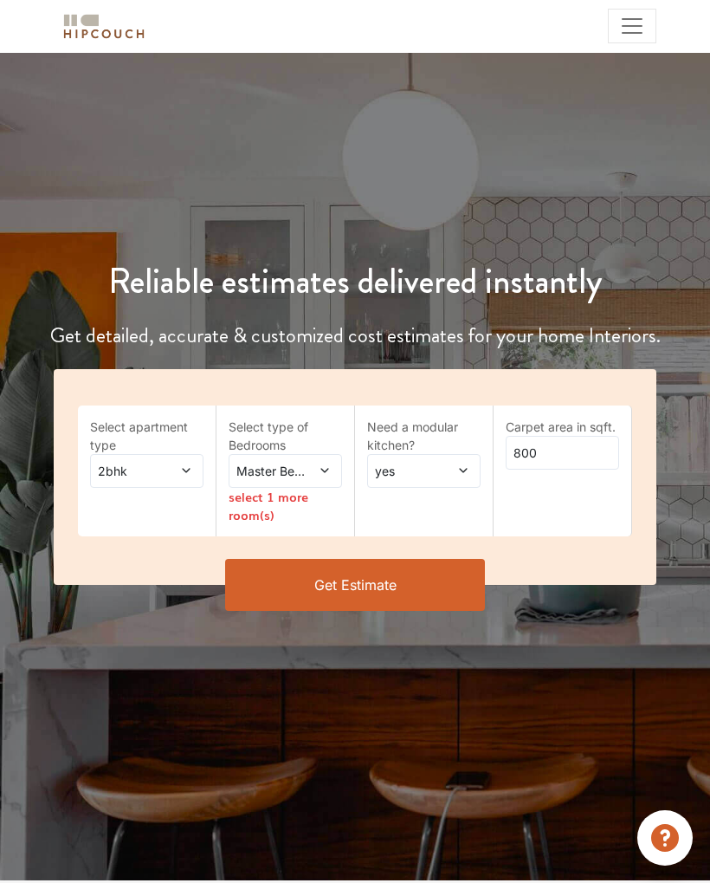
click at [318, 472] on span at bounding box center [319, 471] width 24 height 18
click at [424, 580] on button "Get Estimate" at bounding box center [355, 585] width 260 height 52
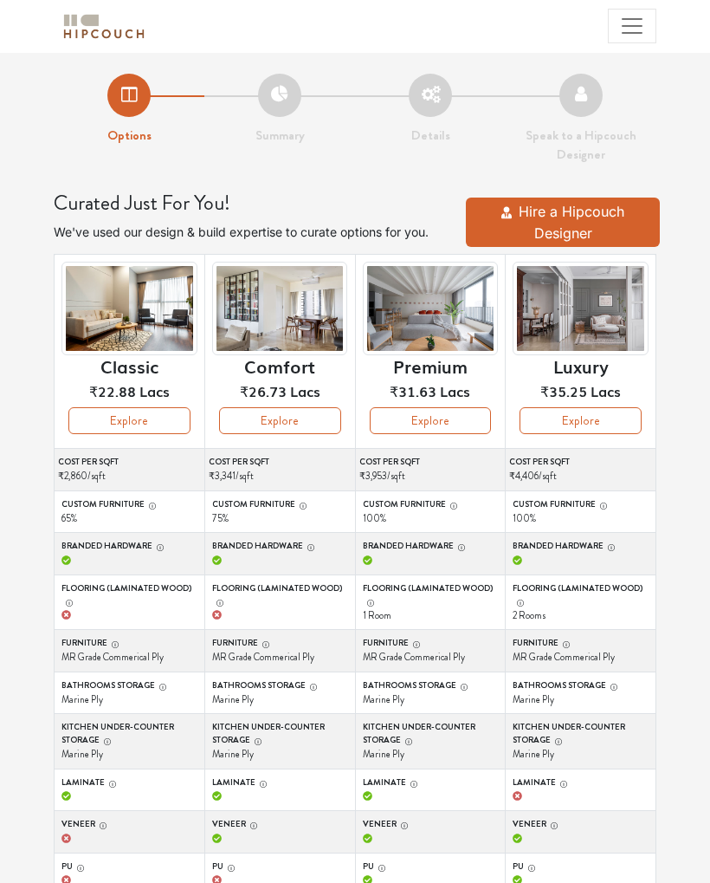
click at [303, 424] on button "Explore" at bounding box center [280, 420] width 122 height 27
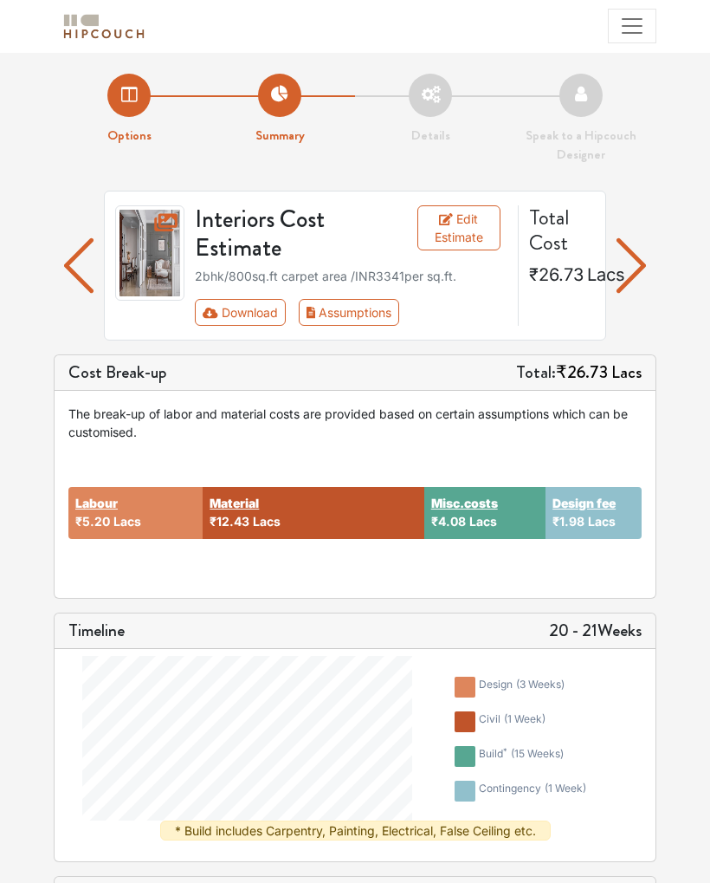
click at [64, 265] on img "button" at bounding box center [78, 265] width 29 height 75
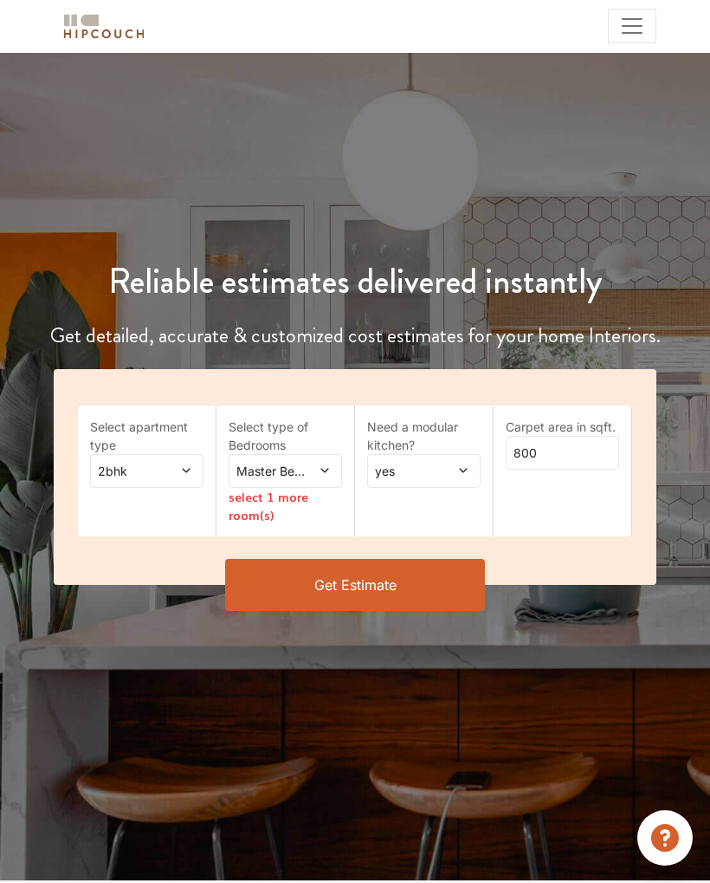
click at [386, 585] on button "Get Estimate" at bounding box center [355, 585] width 260 height 52
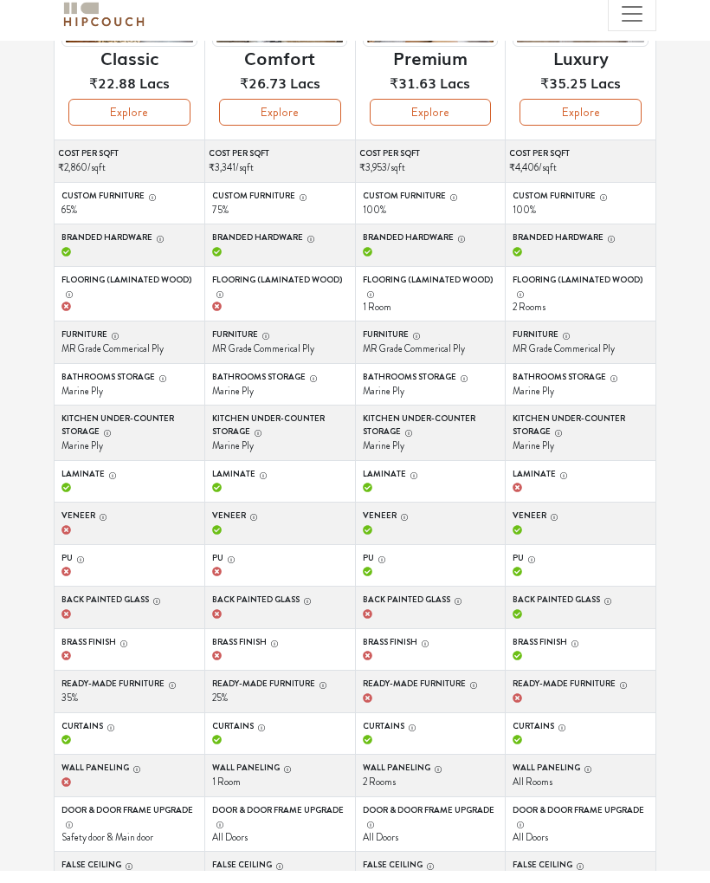
scroll to position [308, 0]
